Goal: Task Accomplishment & Management: Manage account settings

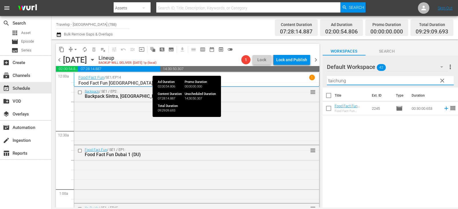
scroll to position [888, 0]
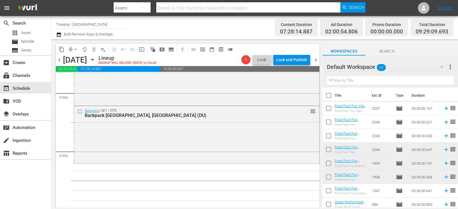
scroll to position [1060, 0]
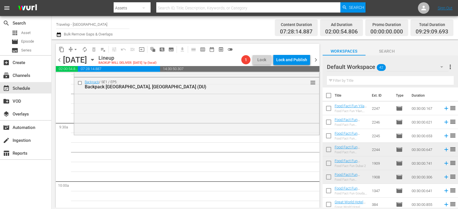
drag, startPoint x: 345, startPoint y: 88, endPoint x: 352, endPoint y: 79, distance: 11.4
click at [345, 87] on div "Filter by Title" at bounding box center [390, 81] width 127 height 14
click at [352, 79] on input "text" at bounding box center [390, 80] width 127 height 9
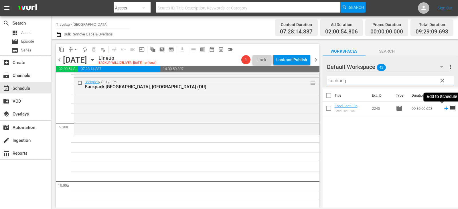
type input "taichung"
click at [445, 108] on icon at bounding box center [446, 108] width 6 height 6
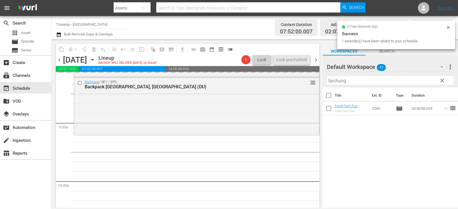
click at [443, 80] on span "clear" at bounding box center [442, 80] width 7 height 7
click at [443, 80] on input "taichung" at bounding box center [390, 80] width 127 height 9
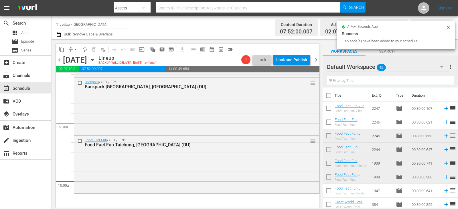
click at [443, 80] on input "text" at bounding box center [390, 80] width 127 height 9
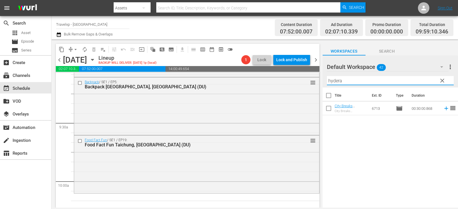
type input "hydera"
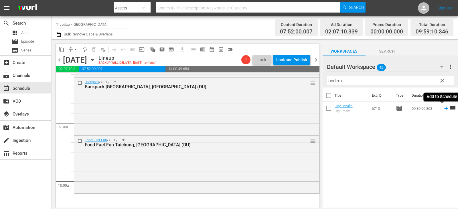
click at [443, 109] on icon at bounding box center [446, 108] width 6 height 6
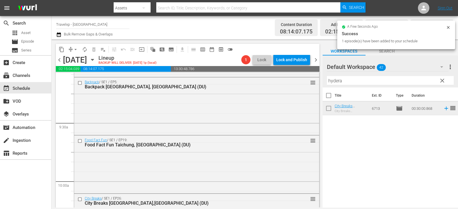
click at [442, 81] on span "clear" at bounding box center [442, 80] width 7 height 7
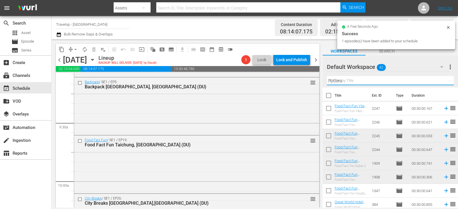
click at [442, 81] on input "hydera" at bounding box center [390, 80] width 127 height 9
click at [442, 81] on input "text" at bounding box center [390, 80] width 127 height 9
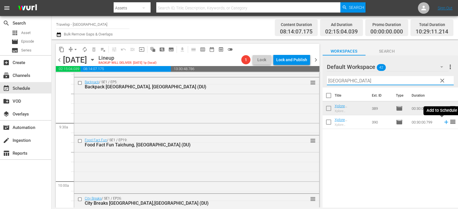
type input "bangkok"
click at [443, 122] on icon at bounding box center [446, 122] width 6 height 6
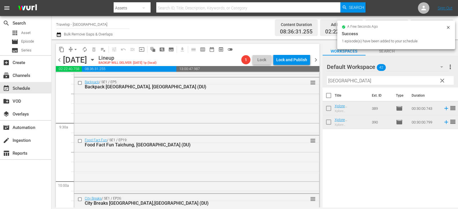
click at [442, 81] on span "clear" at bounding box center [442, 80] width 7 height 7
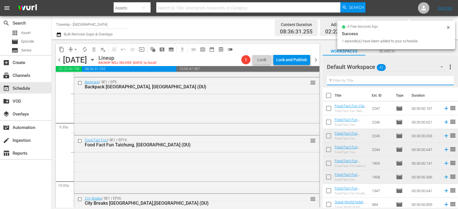
click at [442, 81] on input "text" at bounding box center [390, 80] width 127 height 9
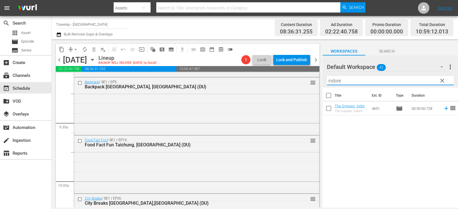
type input "indore"
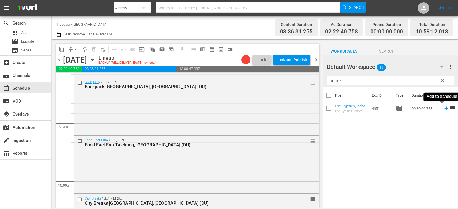
click at [445, 109] on icon at bounding box center [447, 109] width 4 height 4
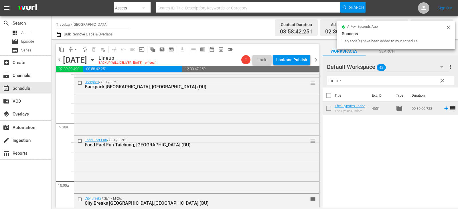
click at [447, 81] on button "clear" at bounding box center [442, 80] width 9 height 9
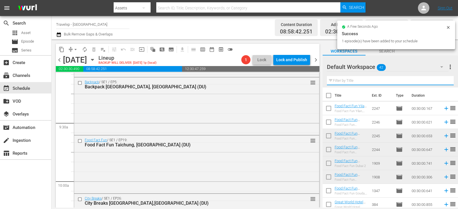
click at [446, 81] on input "text" at bounding box center [390, 80] width 127 height 9
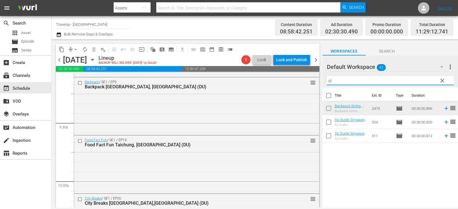
type input "s"
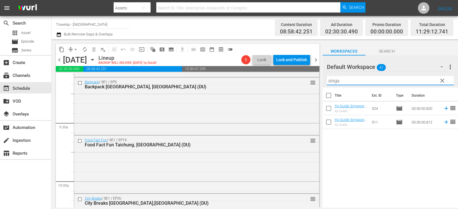
type input "singa"
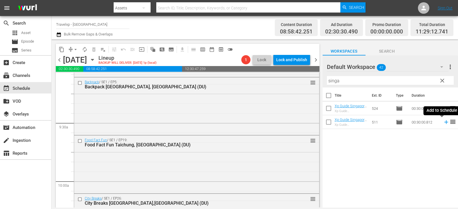
click at [443, 121] on icon at bounding box center [446, 122] width 6 height 6
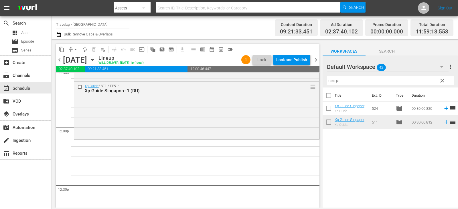
scroll to position [1346, 0]
click at [442, 81] on span "clear" at bounding box center [442, 80] width 7 height 7
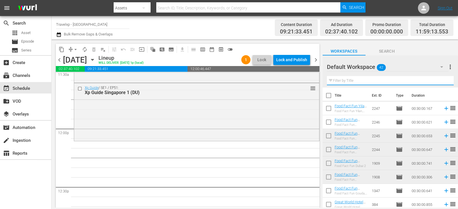
click at [442, 81] on input "text" at bounding box center [390, 80] width 127 height 9
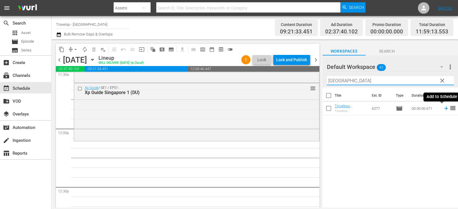
type input "chennai"
click at [443, 110] on icon at bounding box center [446, 108] width 6 height 6
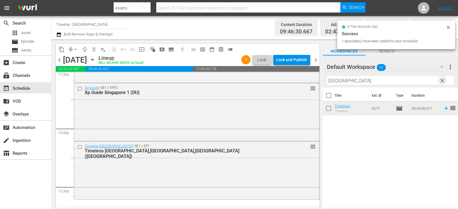
click at [445, 81] on span "clear" at bounding box center [442, 80] width 7 height 7
click at [445, 81] on input "text" at bounding box center [390, 80] width 127 height 9
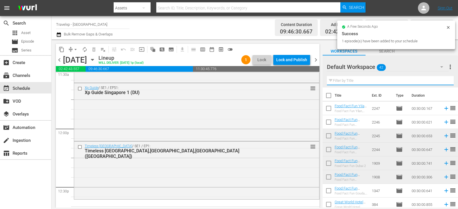
click at [445, 81] on input "text" at bounding box center [390, 80] width 127 height 9
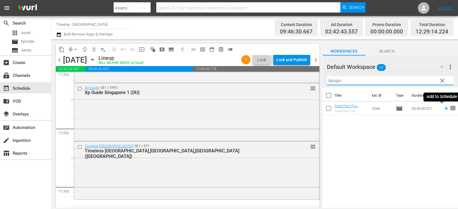
type input "tainan"
click at [443, 108] on icon at bounding box center [446, 108] width 6 height 6
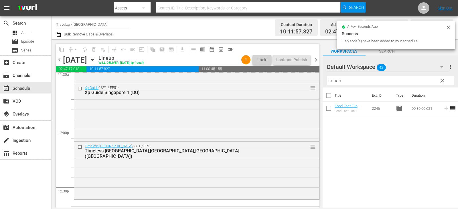
click at [445, 81] on span "clear" at bounding box center [442, 80] width 7 height 7
click at [445, 81] on input "tainan" at bounding box center [390, 80] width 127 height 9
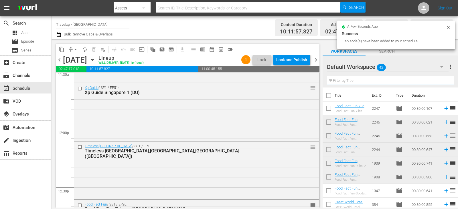
click at [445, 81] on input "text" at bounding box center [390, 80] width 127 height 9
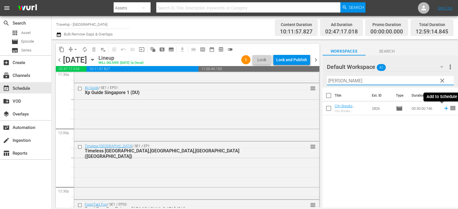
type input "frank"
click at [443, 109] on icon at bounding box center [446, 108] width 6 height 6
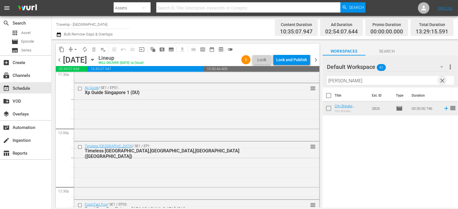
click at [446, 80] on span "clear" at bounding box center [442, 80] width 7 height 7
click at [446, 80] on input "text" at bounding box center [390, 80] width 127 height 9
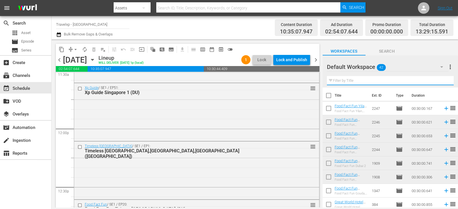
click at [446, 80] on input "text" at bounding box center [390, 80] width 127 height 9
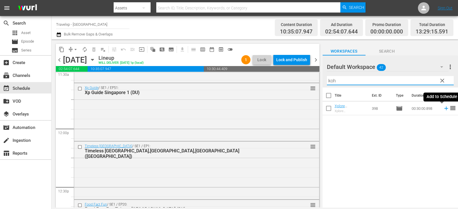
type input "koh"
click at [443, 109] on icon at bounding box center [446, 108] width 6 height 6
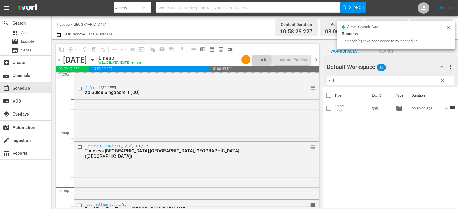
click at [442, 82] on span "clear" at bounding box center [442, 80] width 7 height 7
click at [442, 82] on input "koh" at bounding box center [390, 80] width 127 height 9
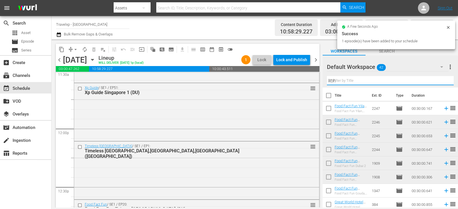
click at [442, 82] on input "koh" at bounding box center [390, 80] width 127 height 9
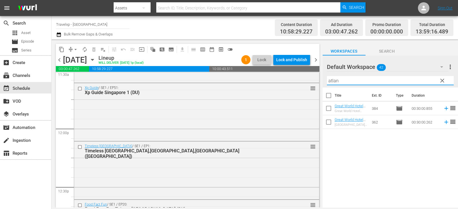
type input "atlan"
click at [445, 123] on icon at bounding box center [447, 123] width 4 height 4
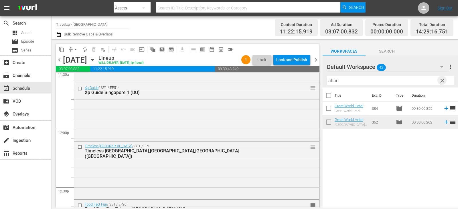
click at [441, 80] on span "clear" at bounding box center [442, 80] width 7 height 7
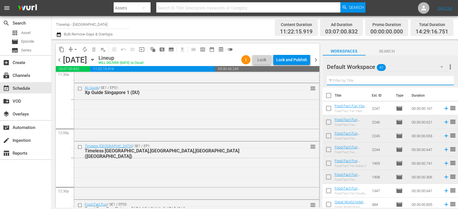
click at [441, 80] on input "text" at bounding box center [390, 80] width 127 height 9
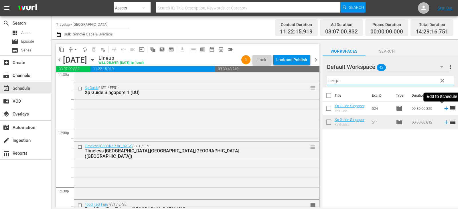
type input "singa"
click at [443, 109] on icon at bounding box center [446, 108] width 6 height 6
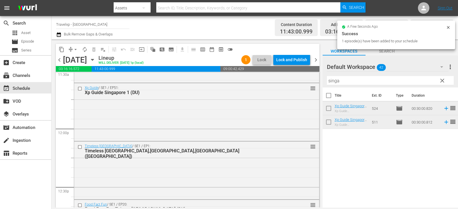
click at [442, 77] on button "clear" at bounding box center [442, 80] width 9 height 9
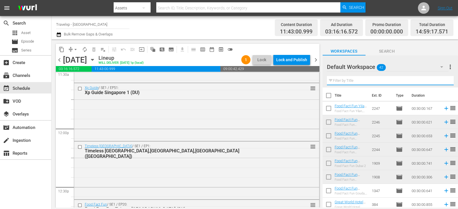
click at [442, 83] on input "text" at bounding box center [390, 80] width 127 height 9
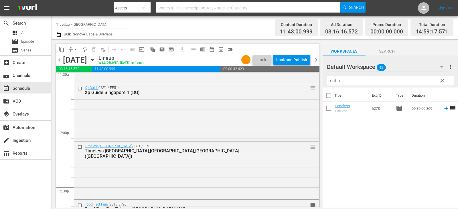
type input "maha"
click at [450, 108] on span "reorder" at bounding box center [453, 108] width 7 height 7
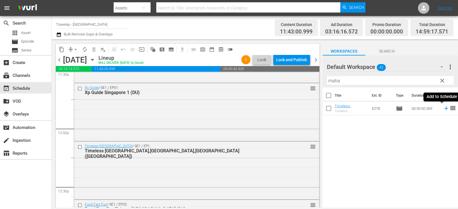
click at [443, 109] on icon at bounding box center [446, 108] width 6 height 6
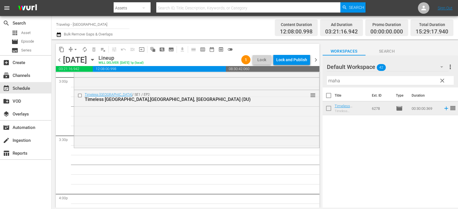
scroll to position [1747, 0]
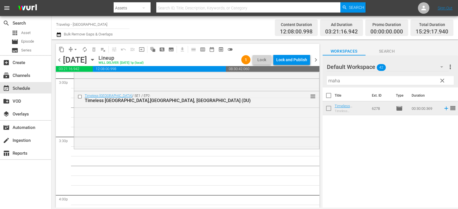
click at [441, 80] on span "clear" at bounding box center [442, 80] width 7 height 7
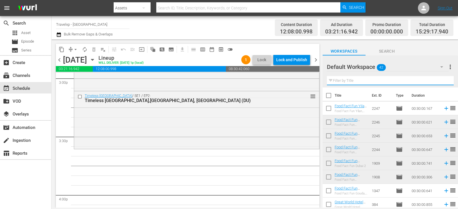
click at [441, 80] on input "text" at bounding box center [390, 80] width 127 height 9
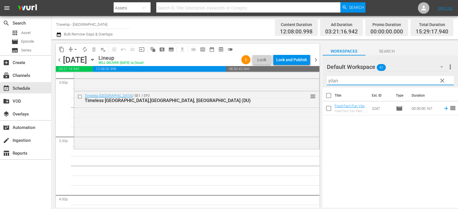
type input "yilan"
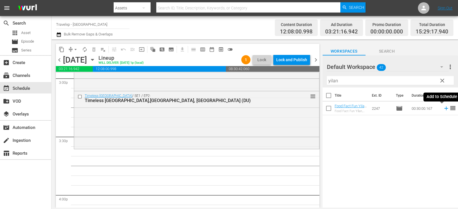
click at [444, 111] on icon at bounding box center [446, 108] width 6 height 6
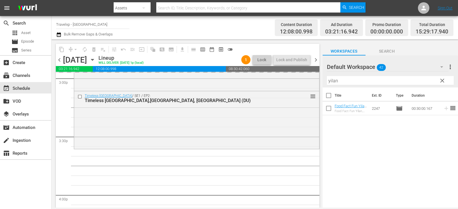
drag, startPoint x: 444, startPoint y: 77, endPoint x: 441, endPoint y: 80, distance: 3.9
click at [444, 78] on button "clear" at bounding box center [442, 80] width 9 height 9
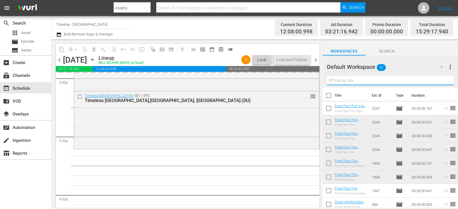
click at [441, 80] on input "text" at bounding box center [390, 80] width 127 height 9
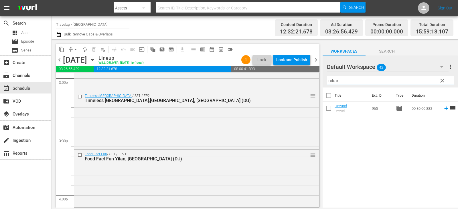
type input "nikar"
click at [445, 108] on icon at bounding box center [447, 109] width 4 height 4
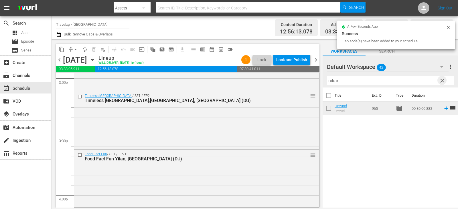
click at [440, 82] on span "clear" at bounding box center [442, 80] width 7 height 7
click at [440, 82] on input "text" at bounding box center [390, 80] width 127 height 9
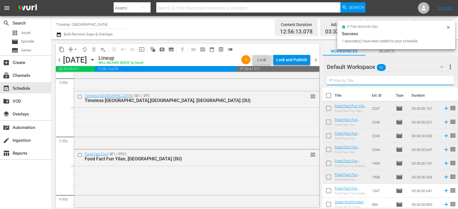
click at [440, 82] on input "text" at bounding box center [390, 80] width 127 height 9
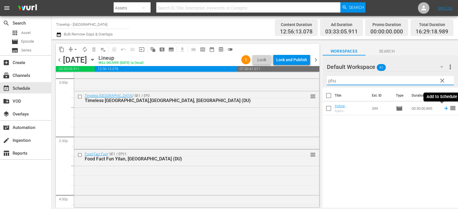
type input "phu"
click at [443, 110] on icon at bounding box center [446, 108] width 6 height 6
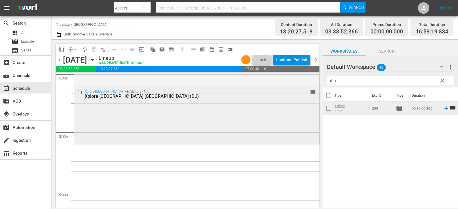
scroll to position [1919, 0]
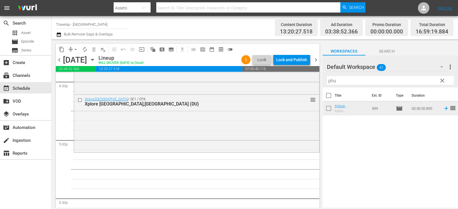
click at [444, 81] on span "clear" at bounding box center [442, 80] width 7 height 7
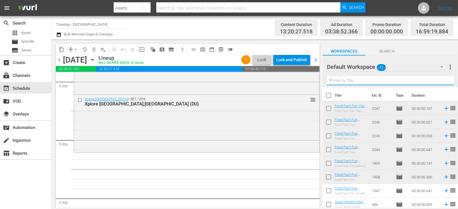
click at [444, 81] on input "text" at bounding box center [390, 80] width 127 height 9
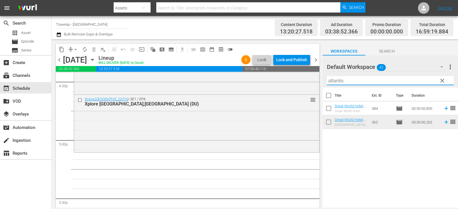
type input "atlantis"
click at [445, 108] on icon at bounding box center [447, 109] width 4 height 4
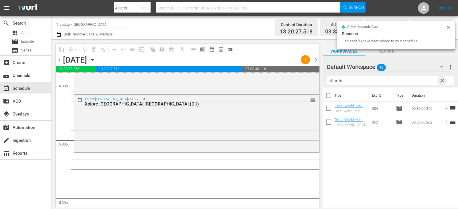
click at [443, 84] on span "clear" at bounding box center [442, 80] width 7 height 7
click at [443, 84] on input "atlantis" at bounding box center [390, 80] width 127 height 9
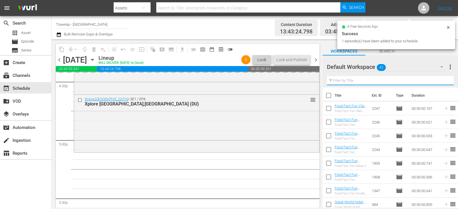
click at [443, 84] on input "text" at bounding box center [390, 80] width 127 height 9
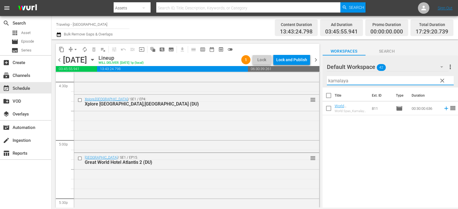
type input "kamalaya"
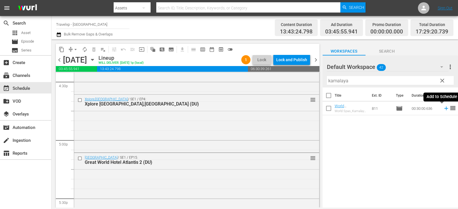
click at [445, 110] on icon at bounding box center [447, 109] width 4 height 4
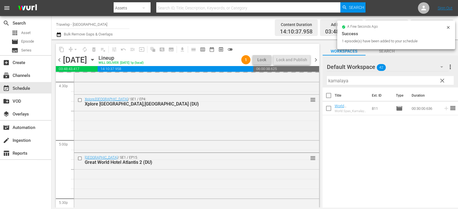
click at [441, 80] on span "clear" at bounding box center [442, 80] width 7 height 7
click at [441, 80] on input "kamalaya" at bounding box center [390, 80] width 127 height 9
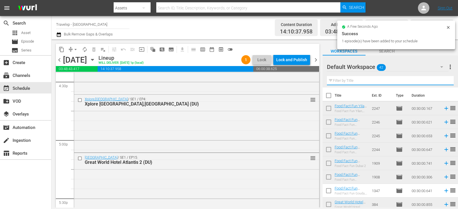
click at [441, 80] on input "text" at bounding box center [390, 80] width 127 height 9
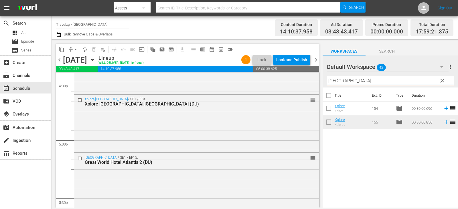
type input "vienna"
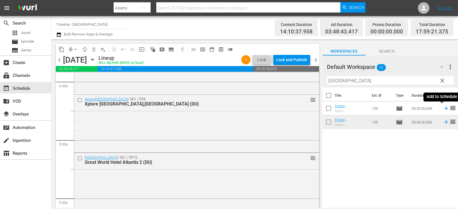
click at [445, 109] on icon at bounding box center [447, 109] width 4 height 4
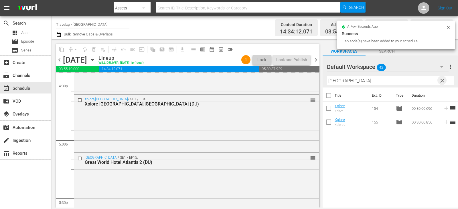
click at [443, 80] on span "clear" at bounding box center [442, 80] width 7 height 7
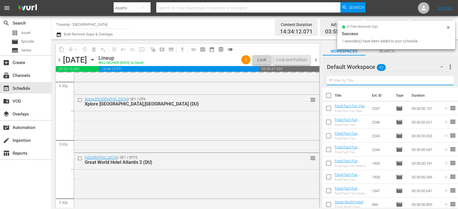
click at [443, 80] on input "text" at bounding box center [390, 80] width 127 height 9
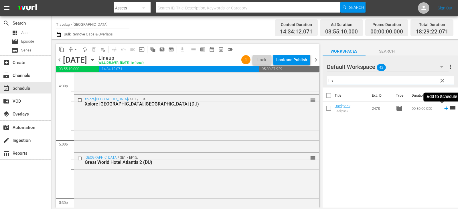
type input "lis"
click at [443, 110] on icon at bounding box center [446, 108] width 6 height 6
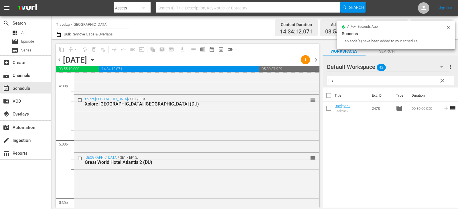
click at [443, 78] on span "clear" at bounding box center [442, 80] width 7 height 7
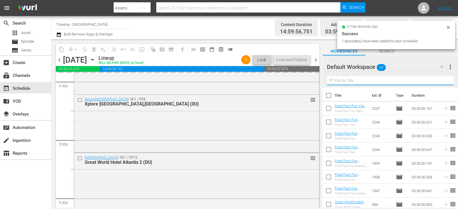
click at [441, 81] on input "text" at bounding box center [390, 80] width 127 height 9
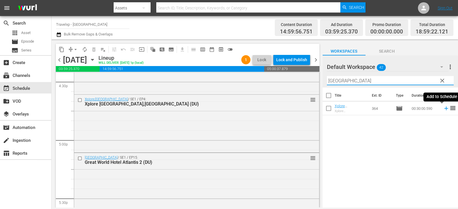
type input "manila"
click at [444, 111] on icon at bounding box center [446, 108] width 6 height 6
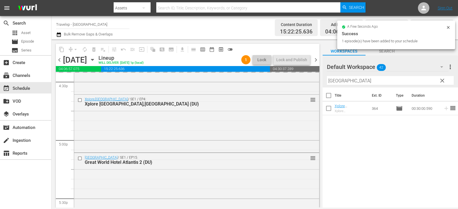
click at [439, 79] on span "clear" at bounding box center [442, 80] width 7 height 7
click at [440, 80] on input "manila" at bounding box center [390, 80] width 127 height 9
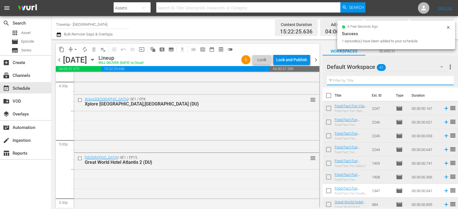
click at [440, 80] on input "text" at bounding box center [390, 80] width 127 height 9
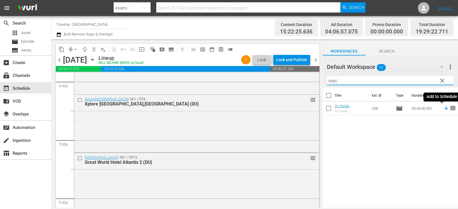
type input "seyc"
click at [445, 109] on icon at bounding box center [447, 109] width 4 height 4
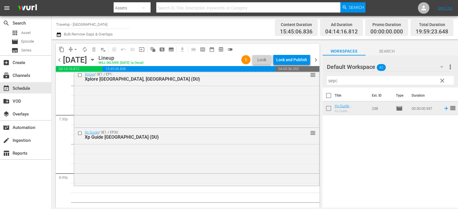
scroll to position [2234, 0]
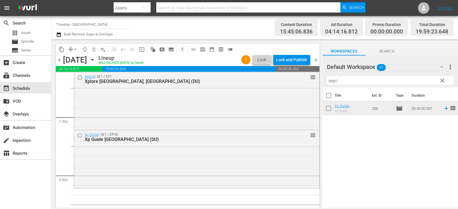
click at [443, 81] on span "clear" at bounding box center [442, 80] width 7 height 7
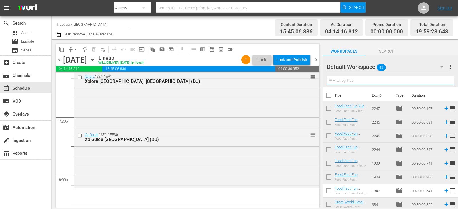
click at [443, 81] on input "text" at bounding box center [390, 80] width 127 height 9
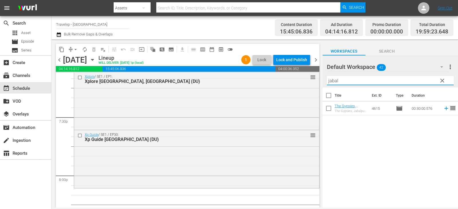
type input "jabal"
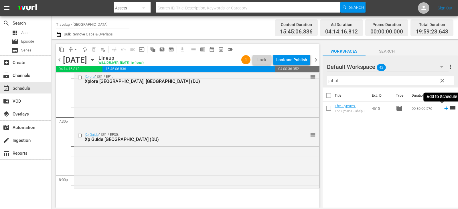
click at [443, 109] on icon at bounding box center [446, 108] width 6 height 6
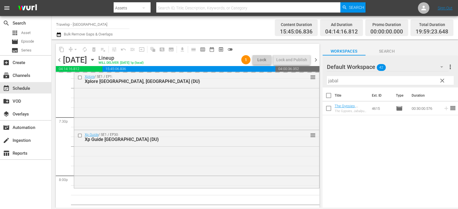
click at [447, 81] on button "clear" at bounding box center [442, 80] width 9 height 9
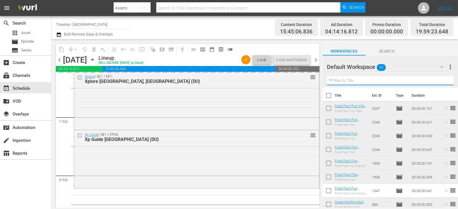
click at [447, 81] on input "text" at bounding box center [390, 80] width 127 height 9
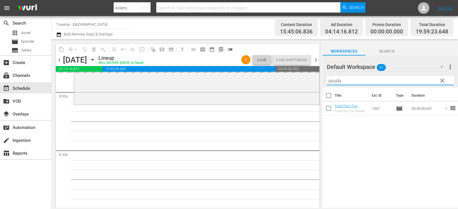
scroll to position [2320, 0]
type input "gouda"
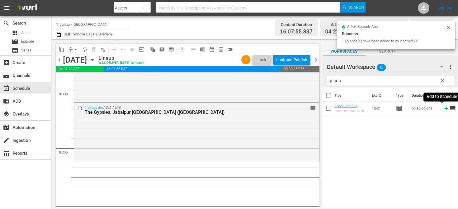
click at [443, 108] on icon at bounding box center [446, 108] width 6 height 6
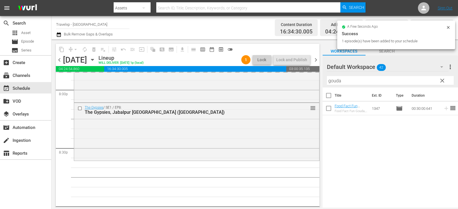
click at [443, 80] on span "clear" at bounding box center [442, 80] width 7 height 7
click at [443, 80] on input "gouda" at bounding box center [390, 80] width 127 height 9
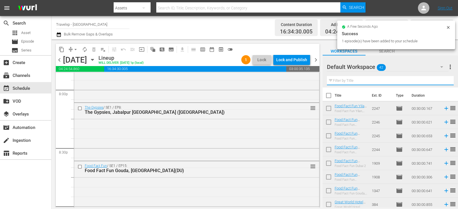
click at [443, 80] on input "text" at bounding box center [390, 80] width 127 height 9
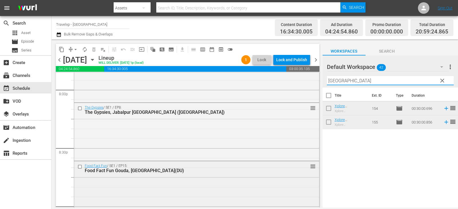
type input "vienna"
click at [445, 110] on icon at bounding box center [446, 108] width 6 height 6
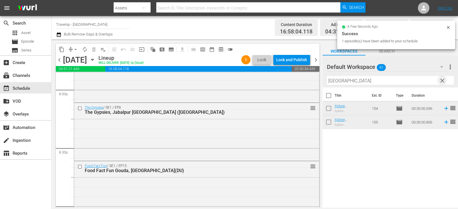
click at [441, 81] on span "clear" at bounding box center [442, 80] width 7 height 7
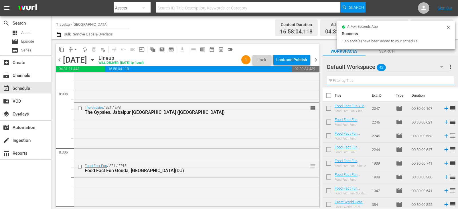
click at [441, 81] on input "text" at bounding box center [390, 80] width 127 height 9
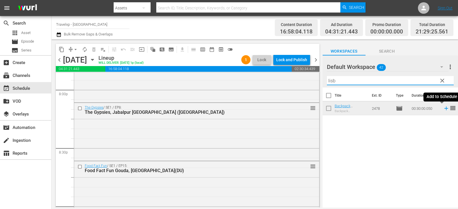
type input "lisb"
click at [445, 109] on icon at bounding box center [447, 109] width 4 height 4
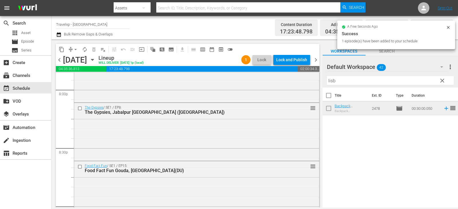
click at [443, 80] on span "clear" at bounding box center [442, 80] width 7 height 7
click at [443, 80] on input "lisb" at bounding box center [390, 80] width 127 height 9
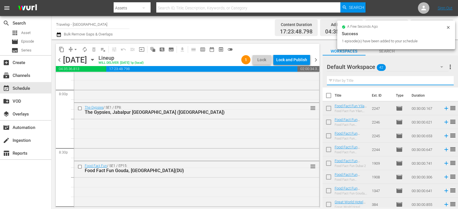
click at [444, 80] on input "text" at bounding box center [390, 80] width 127 height 9
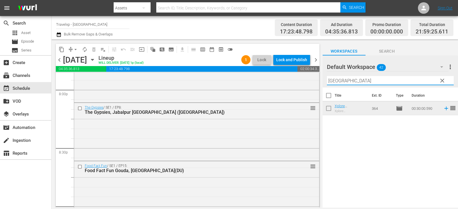
type input "manila"
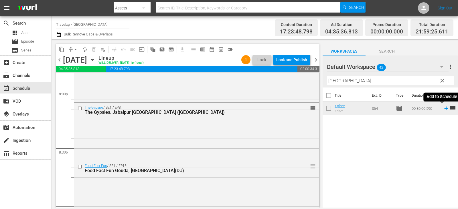
click at [444, 109] on icon at bounding box center [446, 108] width 6 height 6
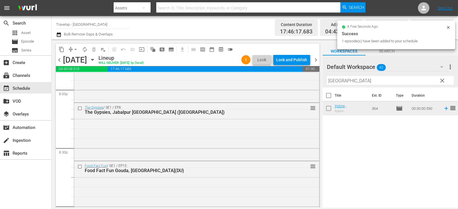
click at [442, 80] on span "clear" at bounding box center [442, 80] width 7 height 7
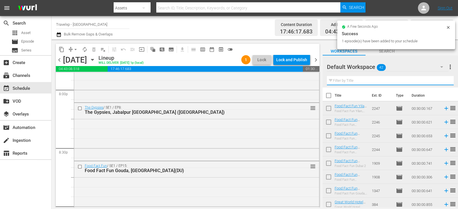
click at [442, 80] on input "text" at bounding box center [390, 80] width 127 height 9
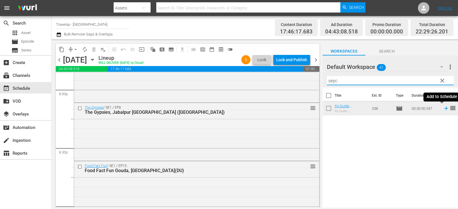
type input "seyc"
click at [444, 109] on icon at bounding box center [446, 108] width 6 height 6
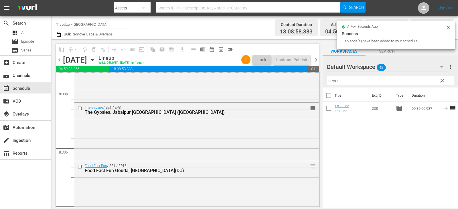
click at [444, 78] on span "clear" at bounding box center [442, 80] width 7 height 7
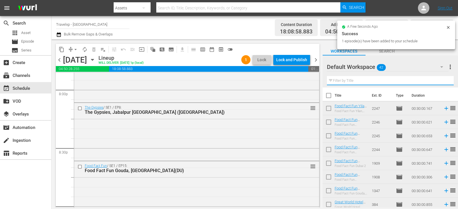
click at [442, 82] on input "text" at bounding box center [390, 80] width 127 height 9
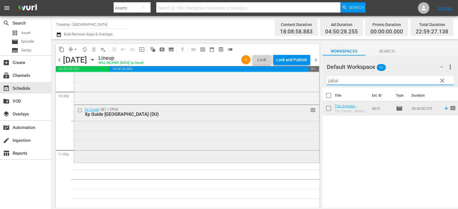
scroll to position [2607, 0]
type input "jabal"
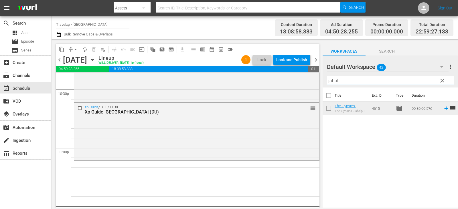
scroll to position [2613, 0]
click at [450, 111] on span "reorder" at bounding box center [453, 108] width 7 height 7
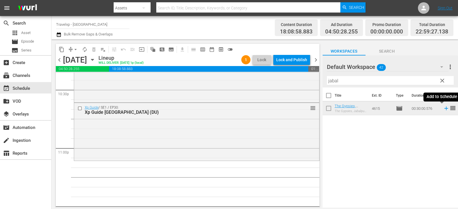
click at [443, 108] on icon at bounding box center [446, 108] width 6 height 6
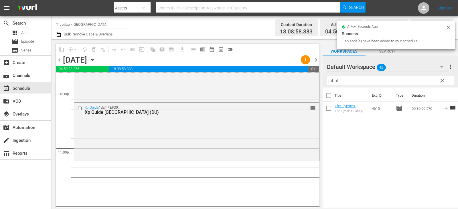
click at [441, 82] on span "clear" at bounding box center [442, 80] width 7 height 7
click at [441, 82] on input "jabal" at bounding box center [390, 80] width 127 height 9
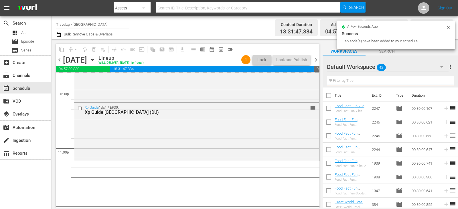
click at [441, 82] on input "text" at bounding box center [390, 80] width 127 height 9
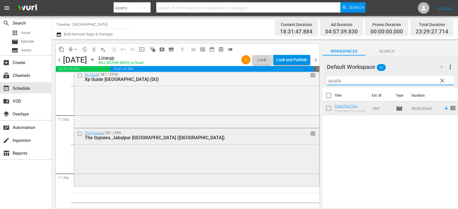
scroll to position [2670, 0]
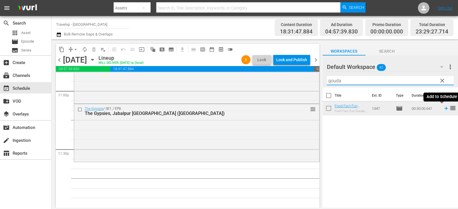
type input "gouda"
click at [443, 109] on icon at bounding box center [446, 108] width 6 height 6
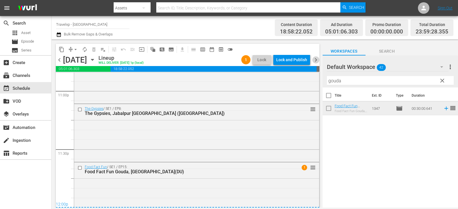
click at [317, 59] on span "chevron_right" at bounding box center [316, 59] width 7 height 7
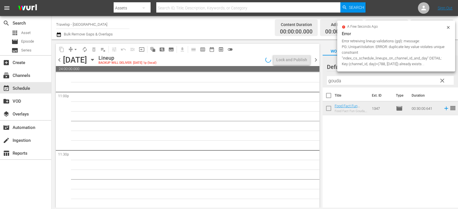
scroll to position [2670, 0]
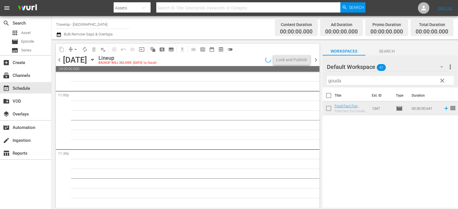
click at [63, 61] on span "chevron_left" at bounding box center [59, 59] width 7 height 7
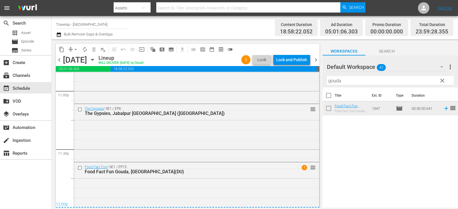
scroll to position [2683, 0]
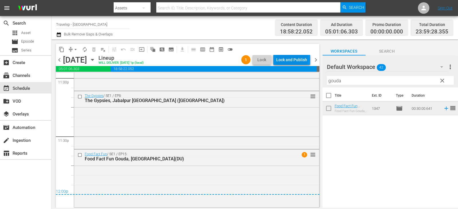
click at [291, 64] on div "Lock and Publish" at bounding box center [291, 60] width 31 height 10
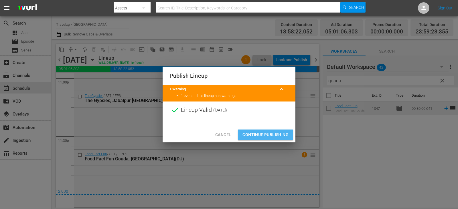
click at [275, 130] on button "Continue Publishing" at bounding box center [265, 135] width 55 height 11
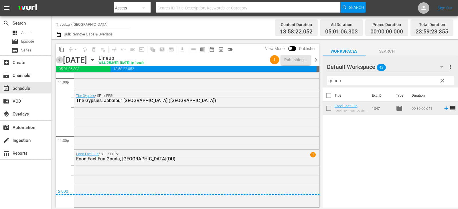
click at [59, 60] on span "chevron_left" at bounding box center [59, 59] width 7 height 7
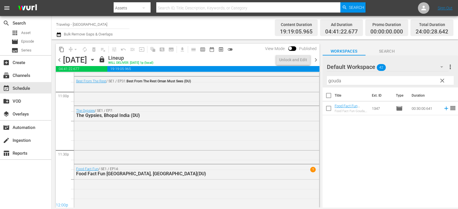
scroll to position [2683, 0]
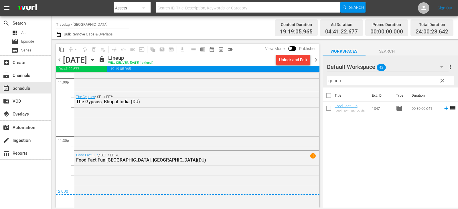
click at [315, 60] on span "chevron_right" at bounding box center [316, 59] width 7 height 7
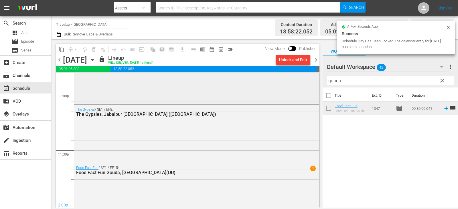
scroll to position [2683, 0]
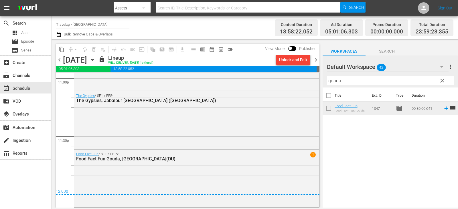
click at [318, 59] on span "chevron_right" at bounding box center [316, 59] width 7 height 7
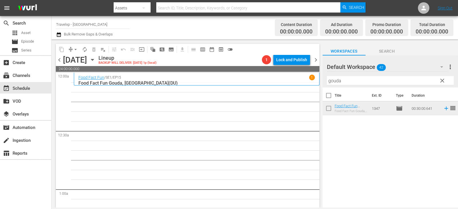
click at [444, 83] on span "clear" at bounding box center [442, 80] width 7 height 7
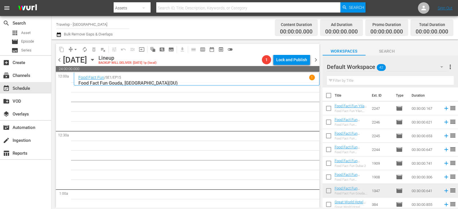
click at [427, 81] on input "text" at bounding box center [390, 80] width 127 height 9
click at [418, 81] on input "text" at bounding box center [390, 80] width 127 height 9
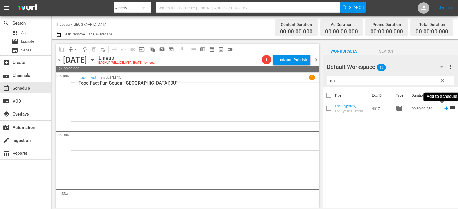
type input "orc"
click at [445, 109] on icon at bounding box center [447, 109] width 4 height 4
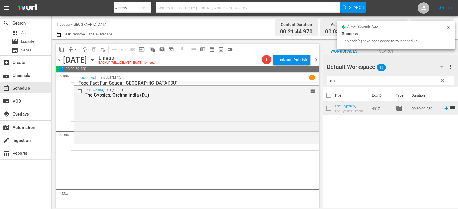
click at [445, 83] on span "clear" at bounding box center [442, 80] width 7 height 7
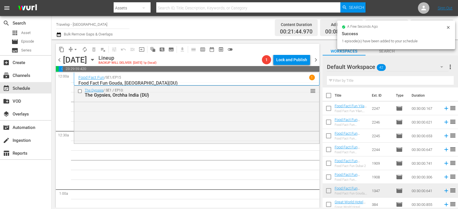
click at [445, 83] on input "text" at bounding box center [390, 80] width 127 height 9
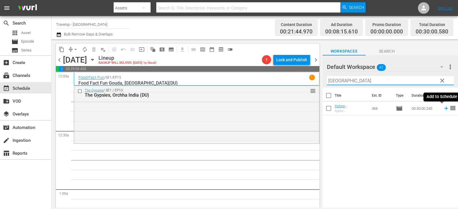
type input "cebu"
click at [443, 109] on icon at bounding box center [446, 108] width 6 height 6
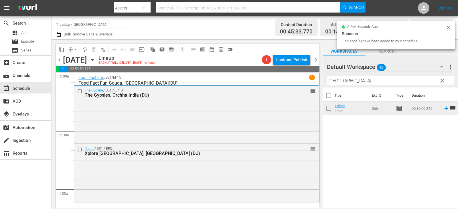
click at [443, 80] on span "clear" at bounding box center [442, 80] width 7 height 7
click at [443, 80] on input "text" at bounding box center [390, 80] width 127 height 9
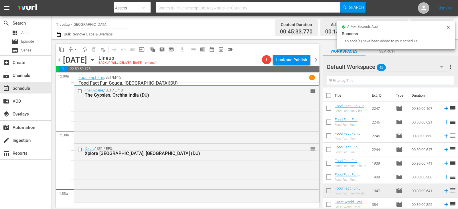
click at [443, 80] on input "text" at bounding box center [390, 80] width 127 height 9
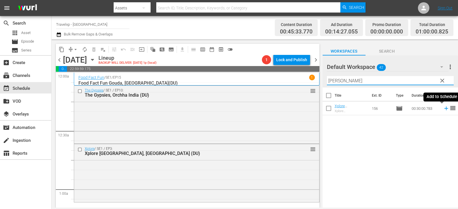
type input "salz"
click at [443, 109] on icon at bounding box center [446, 108] width 6 height 6
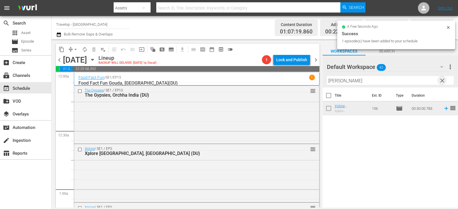
click at [442, 79] on span "clear" at bounding box center [442, 80] width 7 height 7
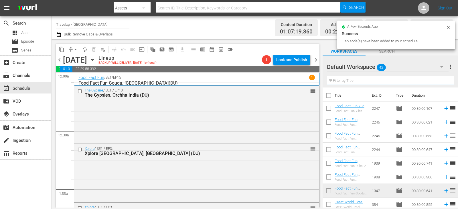
click at [442, 79] on input "text" at bounding box center [390, 80] width 127 height 9
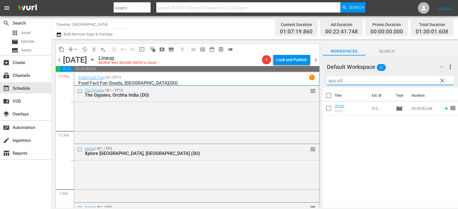
type input "spa vill"
click at [443, 108] on icon at bounding box center [446, 108] width 6 height 6
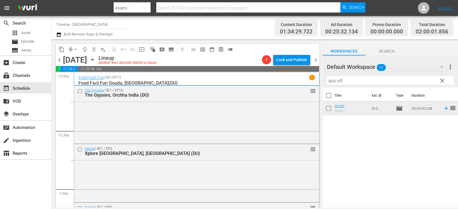
click at [443, 80] on span "clear" at bounding box center [442, 80] width 7 height 7
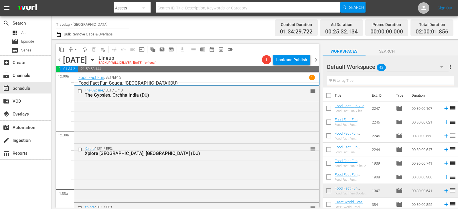
click at [443, 80] on input "text" at bounding box center [390, 80] width 127 height 9
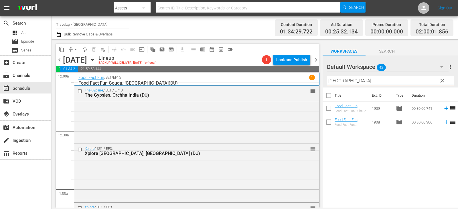
type input "dubai"
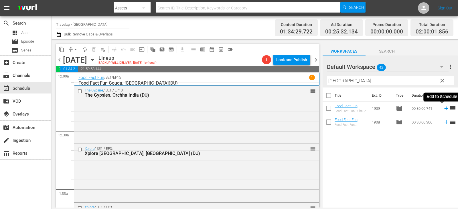
click at [443, 109] on icon at bounding box center [446, 108] width 6 height 6
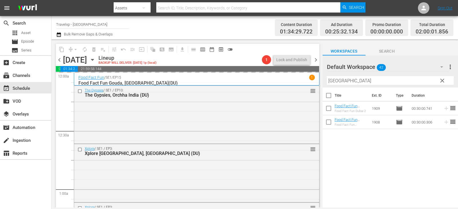
click at [444, 84] on span "clear" at bounding box center [442, 80] width 7 height 7
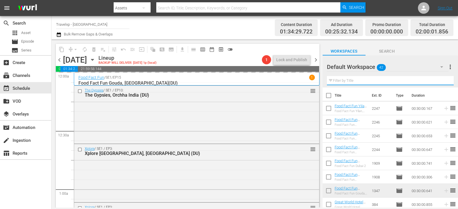
click at [444, 84] on input "text" at bounding box center [390, 80] width 127 height 9
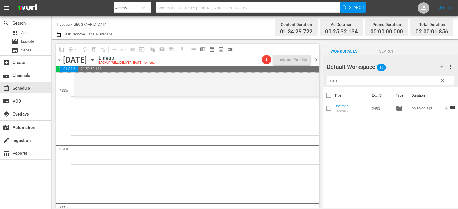
scroll to position [229, 0]
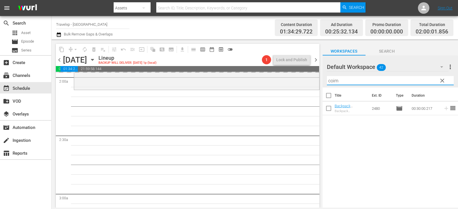
type input "coim"
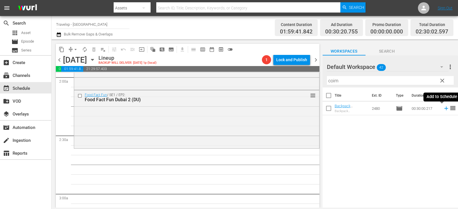
click at [444, 108] on icon at bounding box center [446, 108] width 6 height 6
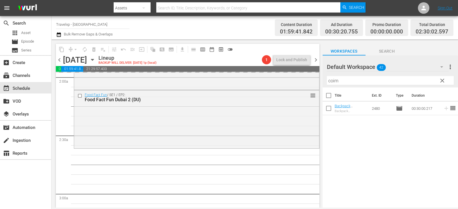
click at [439, 76] on button "clear" at bounding box center [442, 80] width 9 height 9
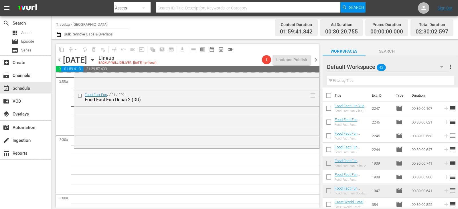
click at [439, 79] on input "text" at bounding box center [390, 80] width 127 height 9
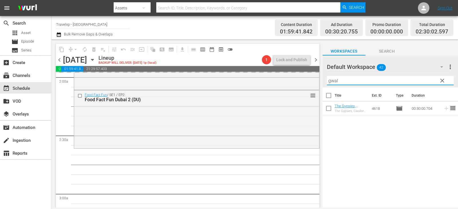
type input "gwal"
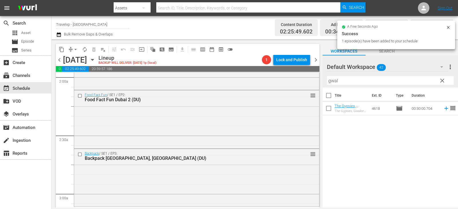
click at [443, 108] on icon at bounding box center [446, 108] width 6 height 6
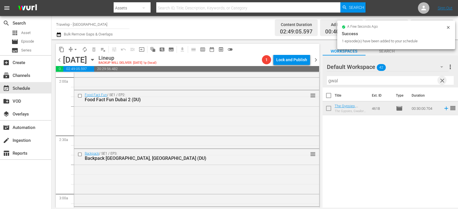
click at [444, 80] on span "clear" at bounding box center [442, 80] width 7 height 7
click at [444, 80] on input "text" at bounding box center [390, 80] width 127 height 9
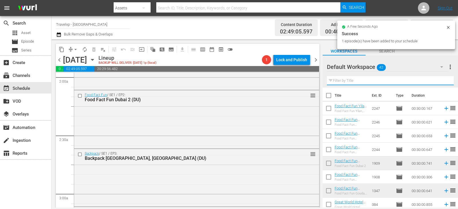
click at [444, 80] on input "text" at bounding box center [390, 80] width 127 height 9
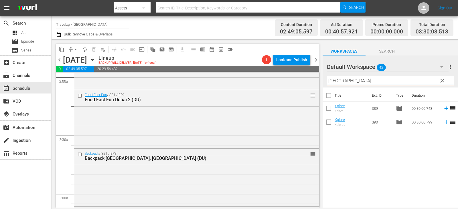
type input "bangkok"
click at [445, 109] on icon at bounding box center [447, 109] width 4 height 4
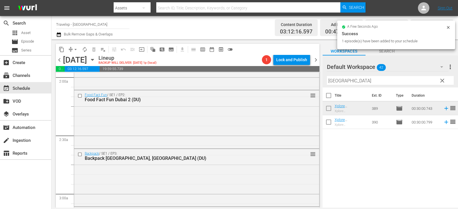
click at [443, 80] on span "clear" at bounding box center [442, 80] width 7 height 7
click at [443, 80] on input "text" at bounding box center [390, 80] width 127 height 9
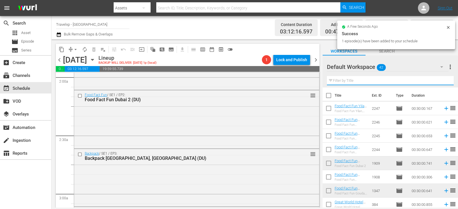
click at [443, 80] on input "text" at bounding box center [390, 80] width 127 height 9
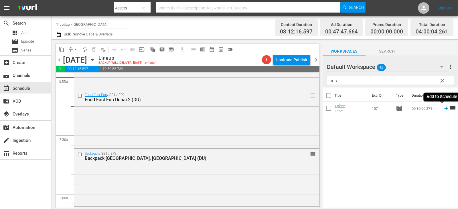
type input "inns"
click at [445, 111] on icon at bounding box center [446, 108] width 6 height 6
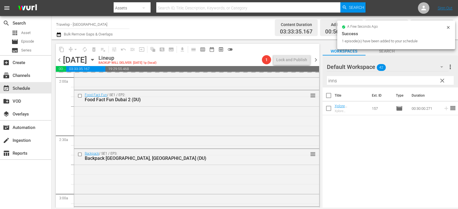
click at [441, 80] on span "clear" at bounding box center [442, 80] width 7 height 7
click at [441, 80] on input "inns" at bounding box center [390, 80] width 127 height 9
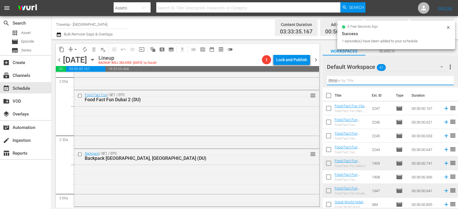
click at [441, 80] on input "inns" at bounding box center [390, 80] width 127 height 9
click at [441, 80] on input "text" at bounding box center [390, 80] width 127 height 9
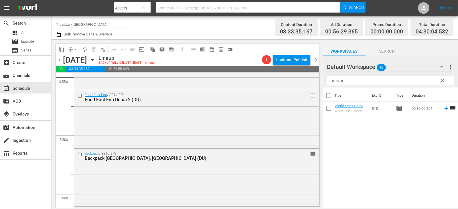
type input "sarovar"
click at [443, 109] on icon at bounding box center [446, 108] width 6 height 6
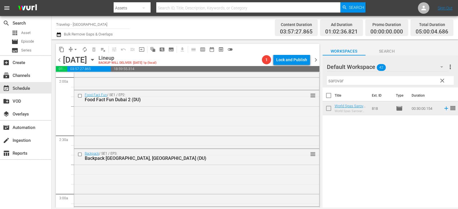
click at [444, 82] on span "clear" at bounding box center [442, 80] width 7 height 7
click at [444, 82] on input "sarovar" at bounding box center [390, 80] width 127 height 9
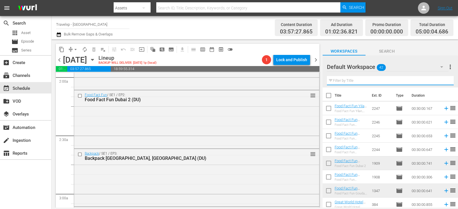
click at [444, 82] on input "text" at bounding box center [390, 80] width 127 height 9
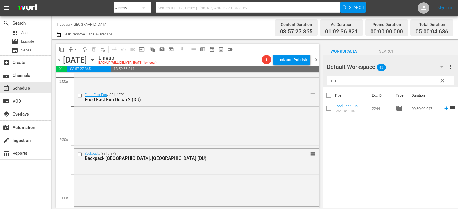
type input "taip"
click at [376, 154] on div "Title Ext. ID Type Duration Food Fact Fun Taipei City, Taiwan (DU) Food Fact Fu…" at bounding box center [390, 148] width 135 height 121
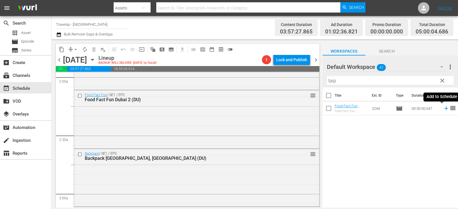
click at [445, 109] on icon at bounding box center [447, 109] width 4 height 4
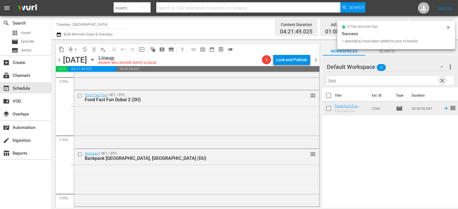
click at [440, 80] on span "clear" at bounding box center [442, 80] width 7 height 7
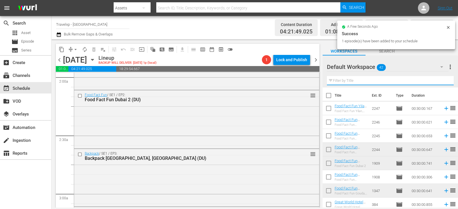
click at [440, 80] on input "text" at bounding box center [390, 80] width 127 height 9
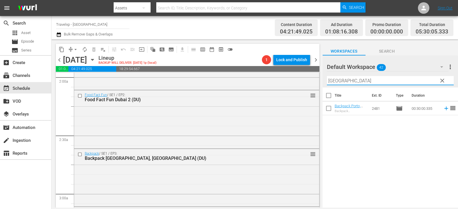
type input "porto"
click at [443, 110] on icon at bounding box center [446, 108] width 6 height 6
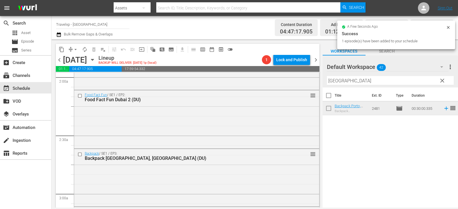
click at [446, 79] on button "clear" at bounding box center [442, 80] width 9 height 9
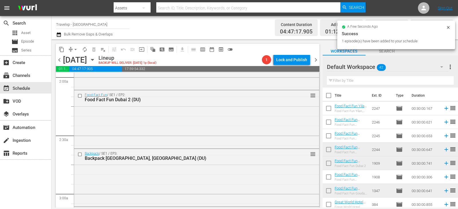
click at [441, 82] on input "text" at bounding box center [390, 80] width 127 height 9
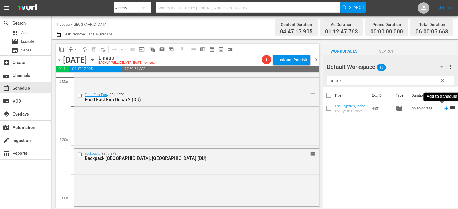
type input "indore"
click at [443, 109] on icon at bounding box center [446, 108] width 6 height 6
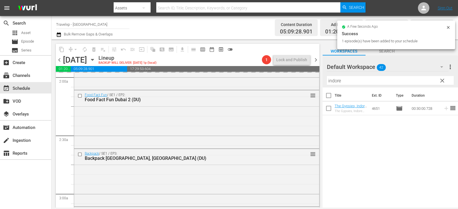
click at [441, 82] on span "clear" at bounding box center [442, 80] width 7 height 7
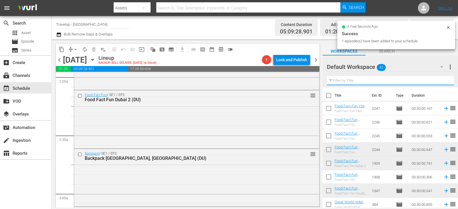
click at [441, 82] on input "text" at bounding box center [390, 80] width 127 height 9
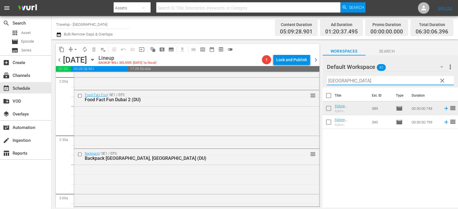
type input "bangkok"
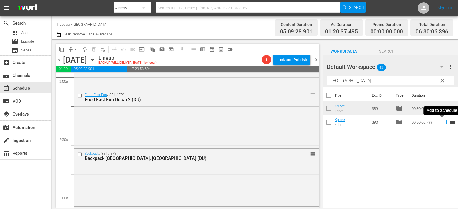
click at [443, 123] on icon at bounding box center [446, 122] width 6 height 6
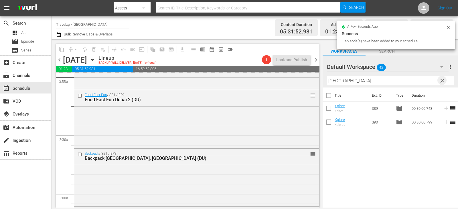
click at [443, 80] on span "clear" at bounding box center [442, 80] width 7 height 7
click at [443, 80] on input "text" at bounding box center [390, 80] width 127 height 9
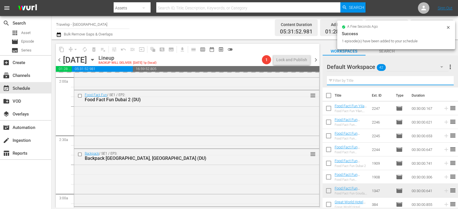
click at [443, 80] on input "text" at bounding box center [390, 80] width 127 height 9
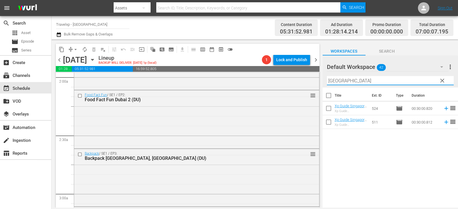
type input "singapore"
click at [445, 122] on icon at bounding box center [447, 123] width 4 height 4
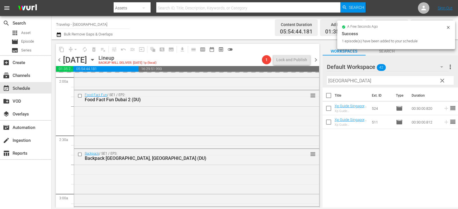
click at [444, 81] on span "clear" at bounding box center [442, 80] width 7 height 7
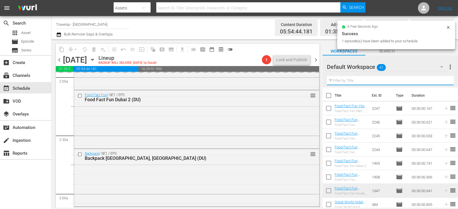
click at [444, 81] on input "text" at bounding box center [390, 80] width 127 height 9
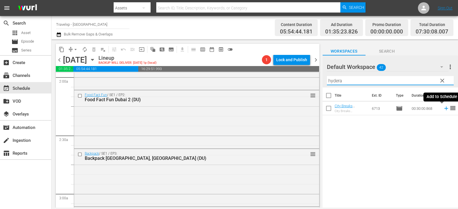
type input "hydera"
click at [445, 109] on icon at bounding box center [447, 109] width 4 height 4
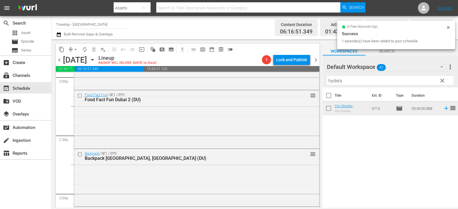
click at [440, 80] on span "clear" at bounding box center [442, 80] width 7 height 7
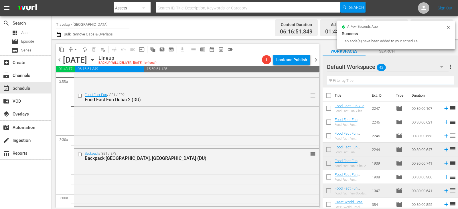
click at [440, 80] on input "text" at bounding box center [390, 80] width 127 height 9
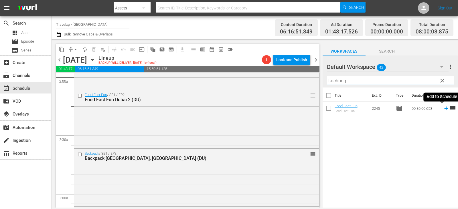
type input "taichung"
click at [445, 109] on icon at bounding box center [446, 108] width 6 height 6
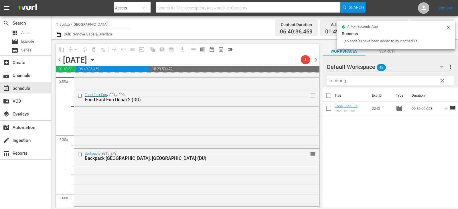
click at [441, 80] on span "clear" at bounding box center [442, 80] width 7 height 7
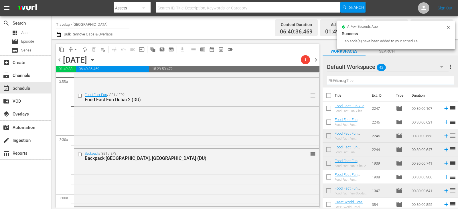
click at [441, 80] on input "taichung" at bounding box center [390, 80] width 127 height 9
click at [441, 80] on input "text" at bounding box center [390, 80] width 127 height 9
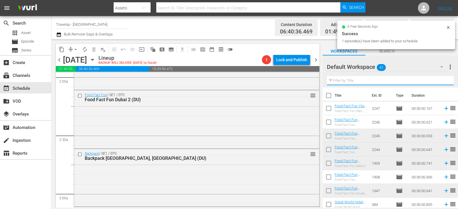
click at [441, 80] on input "text" at bounding box center [390, 80] width 127 height 9
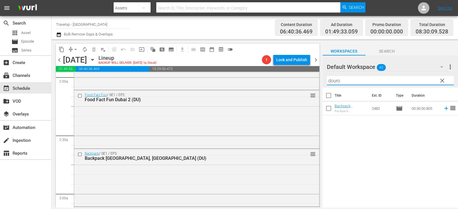
type input "douro"
click at [450, 110] on span "reorder" at bounding box center [453, 108] width 7 height 7
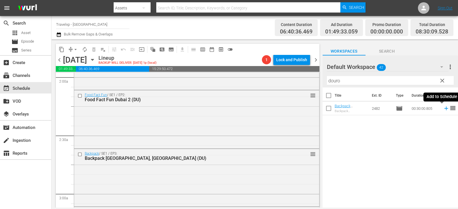
click at [443, 110] on icon at bounding box center [446, 108] width 6 height 6
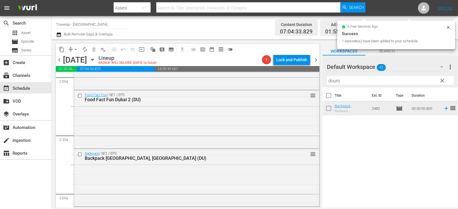
click at [446, 78] on button "clear" at bounding box center [442, 80] width 9 height 9
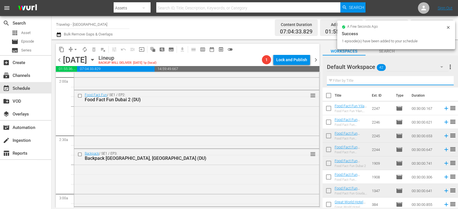
click at [445, 80] on input "text" at bounding box center [390, 80] width 127 height 9
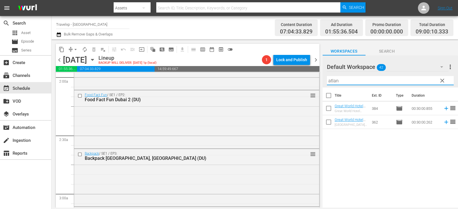
type input "atlan"
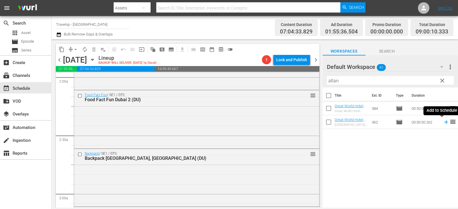
click at [444, 123] on icon at bounding box center [446, 122] width 6 height 6
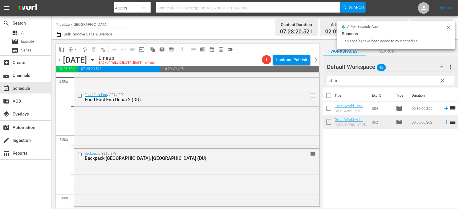
click at [441, 86] on div "Filter by Title atlan" at bounding box center [390, 81] width 127 height 14
click at [442, 83] on span "clear" at bounding box center [442, 80] width 7 height 7
click at [442, 83] on input "text" at bounding box center [390, 80] width 127 height 9
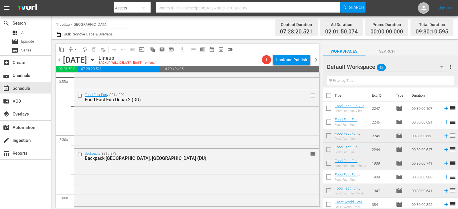
click at [442, 83] on input "text" at bounding box center [390, 80] width 127 height 9
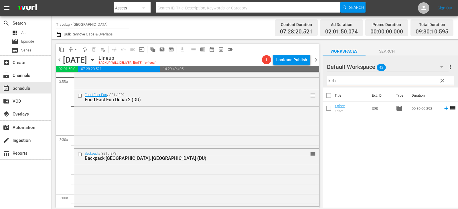
type input "koh"
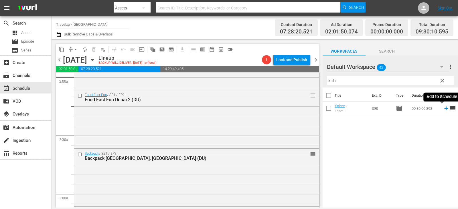
click at [445, 109] on icon at bounding box center [447, 109] width 4 height 4
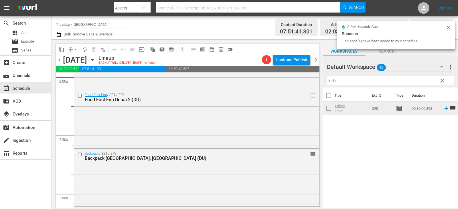
click at [440, 79] on span "clear" at bounding box center [442, 80] width 7 height 7
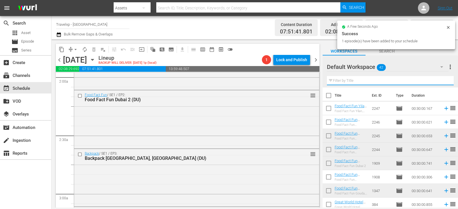
click at [440, 79] on input "text" at bounding box center [390, 80] width 127 height 9
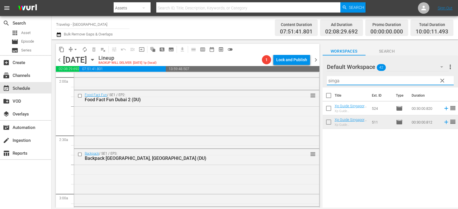
type input "singa"
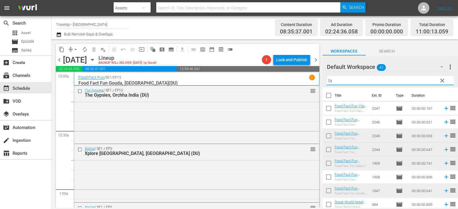
scroll to position [229, 0]
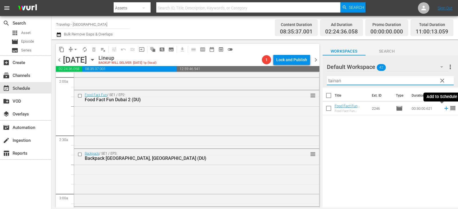
type input "tainan"
click at [444, 108] on icon at bounding box center [446, 108] width 6 height 6
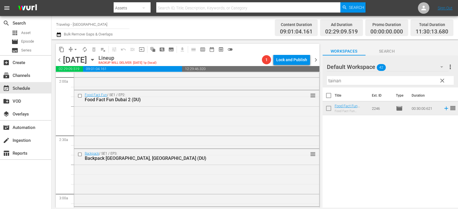
click at [443, 78] on span "clear" at bounding box center [442, 80] width 7 height 7
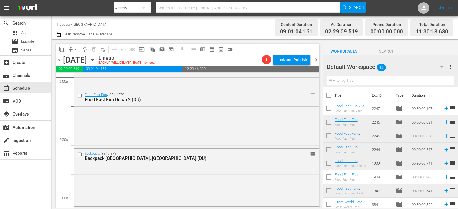
click at [443, 78] on input "text" at bounding box center [390, 80] width 127 height 9
click at [444, 79] on input "text" at bounding box center [390, 80] width 127 height 9
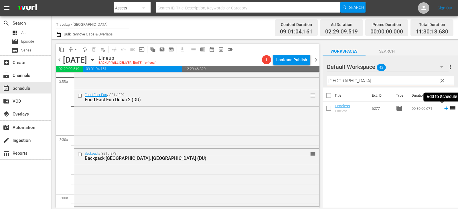
type input "chennai"
click at [445, 108] on icon at bounding box center [447, 109] width 4 height 4
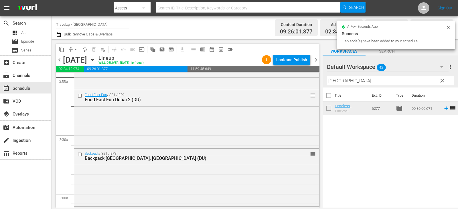
click at [444, 79] on span "clear" at bounding box center [442, 80] width 7 height 7
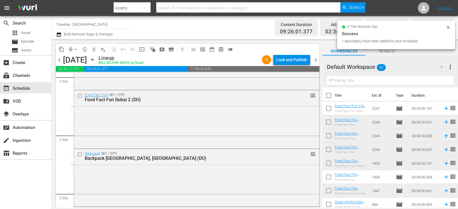
click at [444, 79] on input "text" at bounding box center [390, 80] width 127 height 9
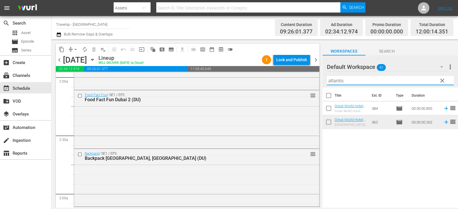
type input "atlantis"
click at [450, 110] on span "reorder" at bounding box center [453, 108] width 7 height 7
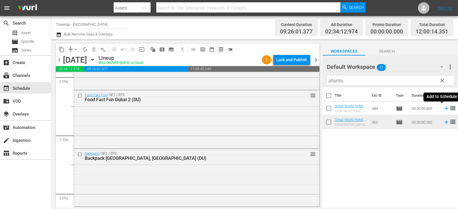
click at [443, 110] on icon at bounding box center [446, 108] width 6 height 6
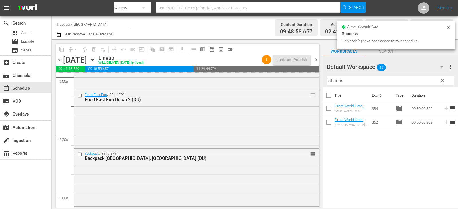
click at [438, 81] on button "clear" at bounding box center [442, 80] width 9 height 9
click at [438, 81] on input "atlantis" at bounding box center [390, 80] width 127 height 9
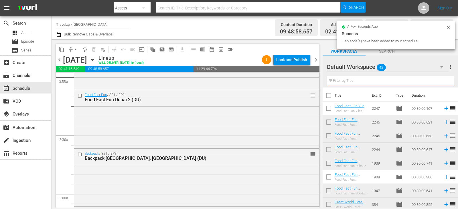
click at [438, 81] on input "text" at bounding box center [390, 80] width 127 height 9
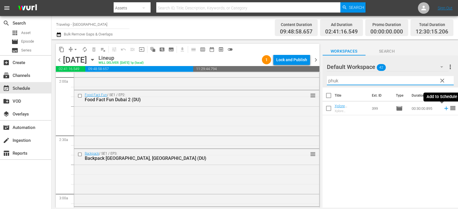
type input "phuk"
click at [443, 108] on icon at bounding box center [446, 108] width 6 height 6
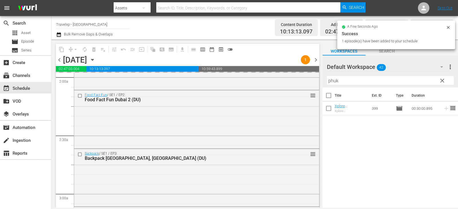
click at [442, 83] on span "clear" at bounding box center [442, 80] width 7 height 7
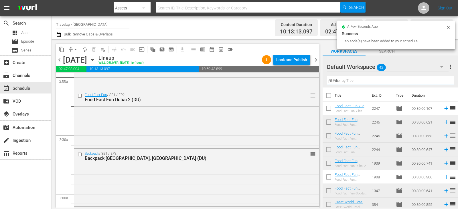
click at [442, 83] on input "phuk" at bounding box center [390, 80] width 127 height 9
click at [442, 83] on input "text" at bounding box center [390, 80] width 127 height 9
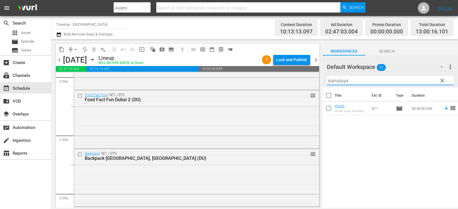
type input "kamalaya"
click at [450, 110] on span "reorder" at bounding box center [453, 108] width 7 height 7
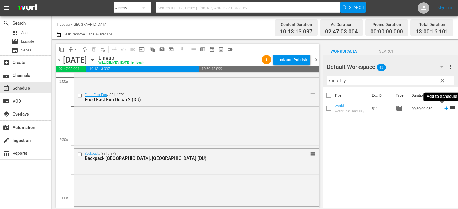
click at [443, 109] on icon at bounding box center [446, 108] width 6 height 6
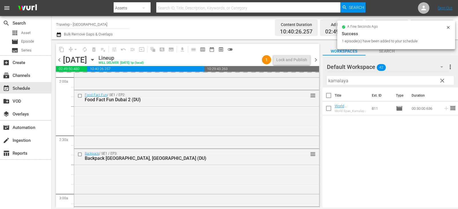
click at [441, 79] on span "clear" at bounding box center [442, 80] width 7 height 7
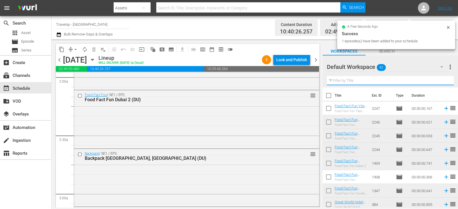
click at [441, 79] on input "text" at bounding box center [390, 80] width 127 height 9
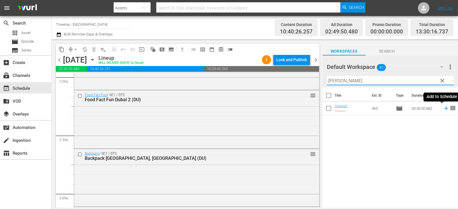
type input "nikara"
click at [445, 109] on icon at bounding box center [446, 108] width 6 height 6
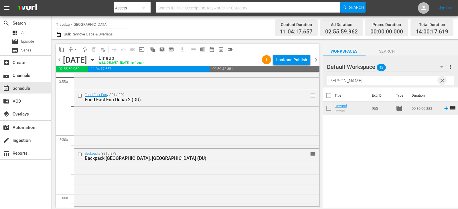
click at [441, 80] on span "clear" at bounding box center [442, 80] width 7 height 7
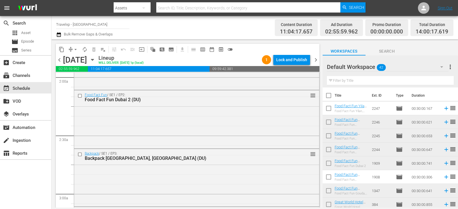
click at [441, 80] on input "text" at bounding box center [390, 80] width 127 height 9
click at [442, 80] on input "text" at bounding box center [390, 80] width 127 height 9
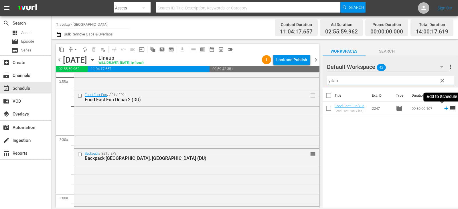
type input "yilan"
click at [445, 109] on icon at bounding box center [447, 109] width 4 height 4
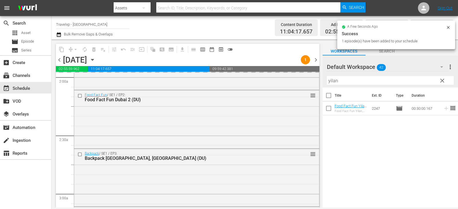
click at [442, 81] on span "clear" at bounding box center [442, 80] width 7 height 7
click at [442, 81] on input "yilan" at bounding box center [390, 80] width 127 height 9
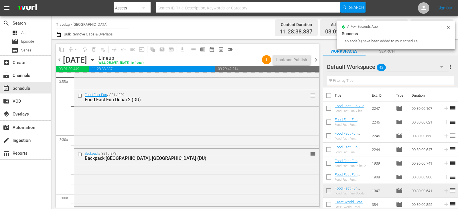
click at [442, 81] on input "text" at bounding box center [390, 80] width 127 height 9
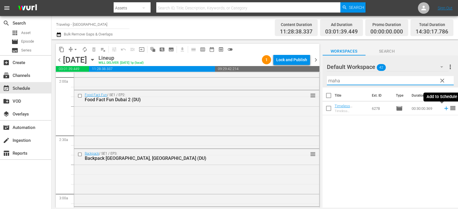
type input "maha"
click at [445, 109] on icon at bounding box center [447, 109] width 4 height 4
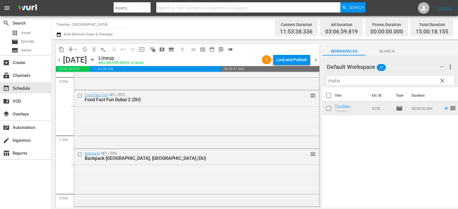
click at [439, 80] on span "clear" at bounding box center [442, 80] width 7 height 7
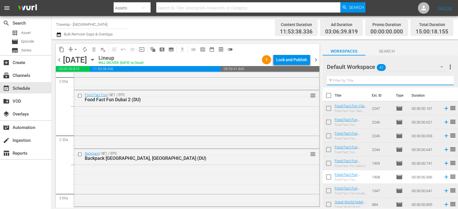
click at [439, 80] on input "text" at bounding box center [390, 80] width 127 height 9
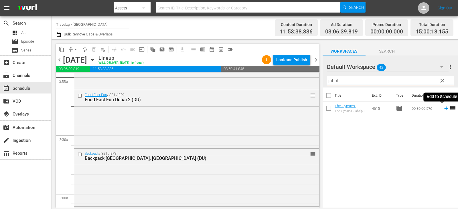
type input "jabal"
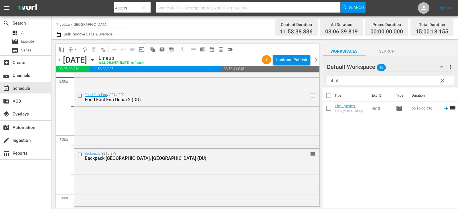
click at [450, 111] on span "reorder" at bounding box center [453, 108] width 7 height 7
click at [445, 109] on icon at bounding box center [447, 109] width 4 height 4
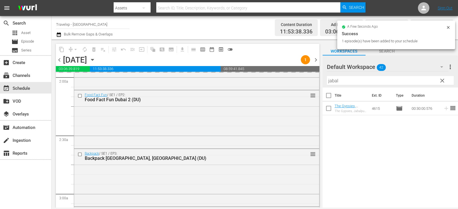
click at [440, 81] on span "clear" at bounding box center [442, 80] width 7 height 7
click at [440, 81] on input "jabal" at bounding box center [390, 80] width 127 height 9
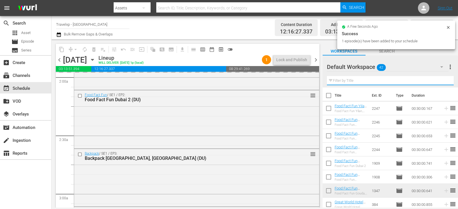
drag, startPoint x: 440, startPoint y: 81, endPoint x: 437, endPoint y: 77, distance: 4.5
click at [440, 81] on input "text" at bounding box center [390, 80] width 127 height 9
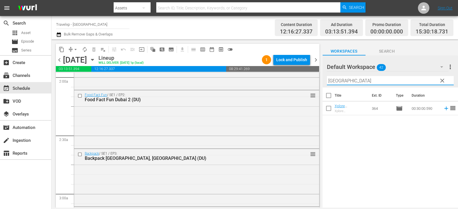
type input "manila"
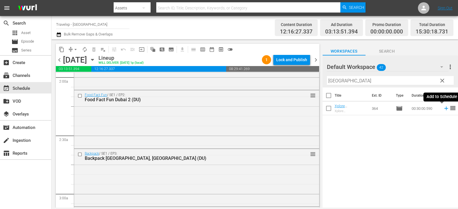
click at [443, 110] on icon at bounding box center [446, 108] width 6 height 6
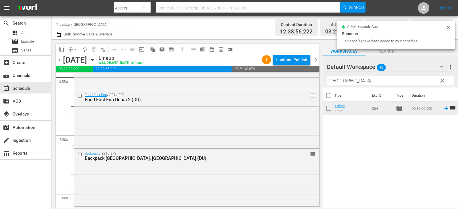
click at [443, 79] on span "clear" at bounding box center [442, 80] width 7 height 7
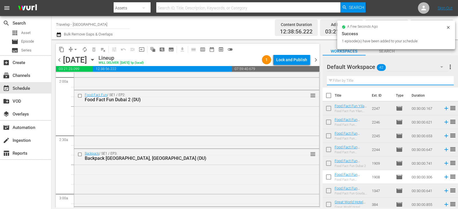
click at [443, 80] on input "text" at bounding box center [390, 80] width 127 height 9
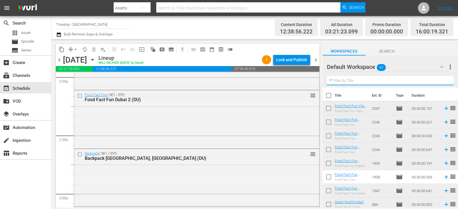
click at [443, 80] on input "text" at bounding box center [390, 80] width 127 height 9
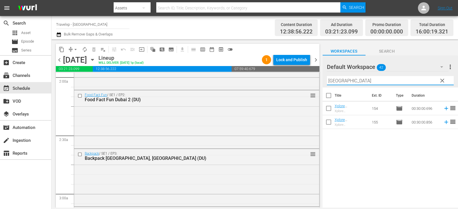
type input "vienna"
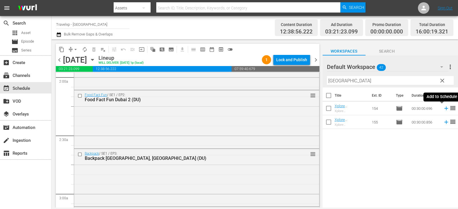
click at [445, 109] on icon at bounding box center [447, 109] width 4 height 4
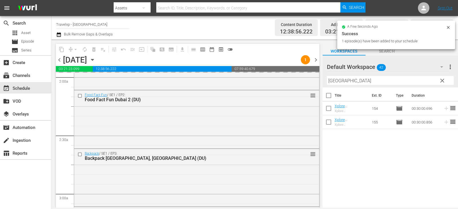
click at [443, 83] on span "clear" at bounding box center [442, 80] width 7 height 7
click at [443, 83] on input "vienna" at bounding box center [390, 80] width 127 height 9
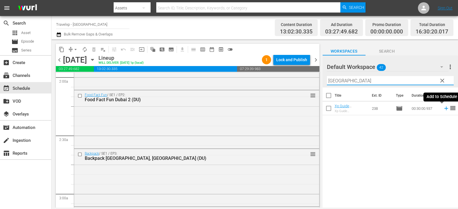
type input "seychelles"
click at [443, 108] on icon at bounding box center [446, 108] width 6 height 6
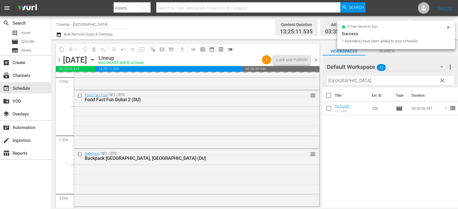
click at [442, 80] on span "clear" at bounding box center [442, 80] width 7 height 7
click at [442, 80] on input "seychelles" at bounding box center [390, 80] width 127 height 9
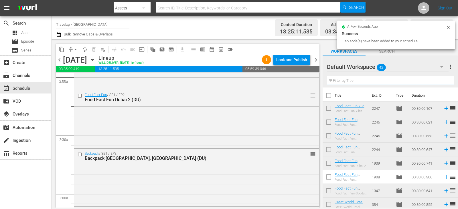
click at [442, 80] on input "text" at bounding box center [390, 80] width 127 height 9
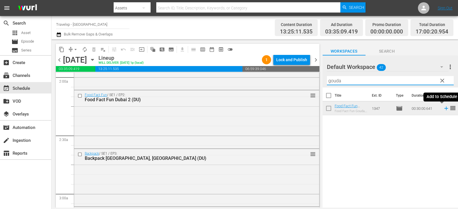
type input "gouda"
click at [444, 109] on icon at bounding box center [446, 108] width 6 height 6
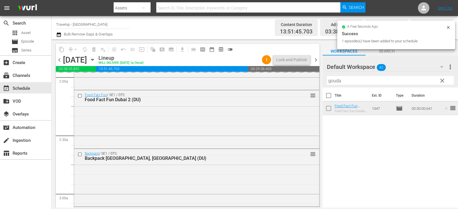
click at [441, 82] on span "clear" at bounding box center [442, 80] width 7 height 7
click at [441, 82] on input "gouda" at bounding box center [390, 80] width 127 height 9
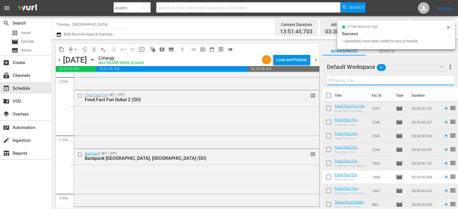
click at [441, 82] on input "text" at bounding box center [390, 80] width 127 height 9
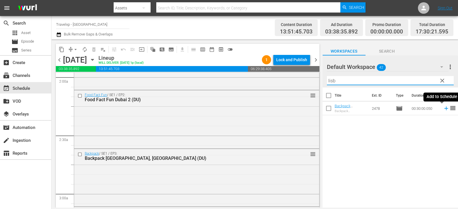
type input "lisb"
click at [443, 110] on icon at bounding box center [446, 108] width 6 height 6
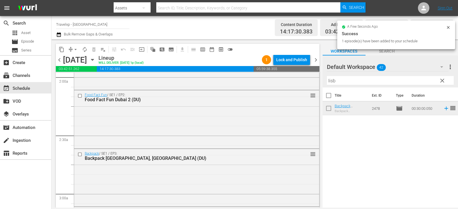
click at [444, 81] on span "clear" at bounding box center [442, 80] width 7 height 7
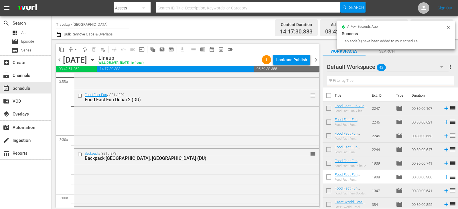
click at [444, 81] on input "text" at bounding box center [390, 80] width 127 height 9
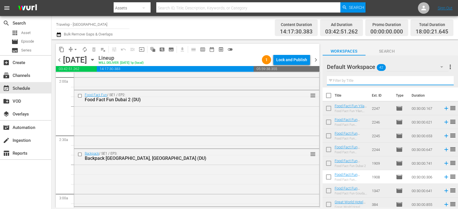
click at [444, 81] on input "text" at bounding box center [390, 80] width 127 height 9
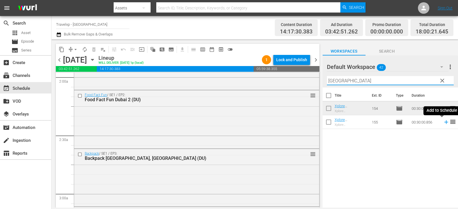
type input "vienna"
click at [444, 121] on icon at bounding box center [446, 122] width 6 height 6
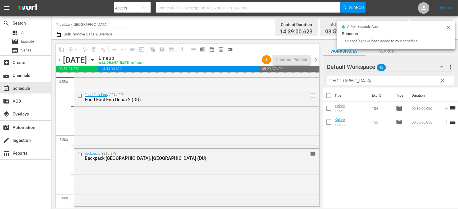
click at [441, 81] on span "clear" at bounding box center [442, 80] width 7 height 7
click at [441, 81] on input "vienna" at bounding box center [390, 80] width 127 height 9
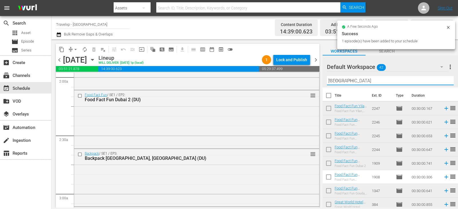
click at [441, 81] on input "vienna" at bounding box center [390, 80] width 127 height 9
click at [441, 81] on input "text" at bounding box center [390, 80] width 127 height 9
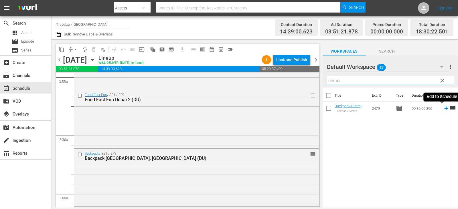
type input "sintra"
click at [445, 108] on icon at bounding box center [447, 109] width 4 height 4
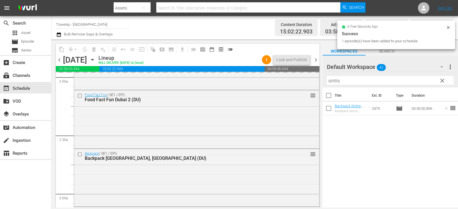
click at [446, 83] on span "clear" at bounding box center [442, 80] width 7 height 7
click at [446, 83] on input "sintra" at bounding box center [390, 80] width 127 height 9
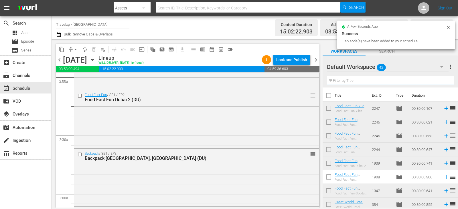
click at [446, 83] on input "text" at bounding box center [390, 80] width 127 height 9
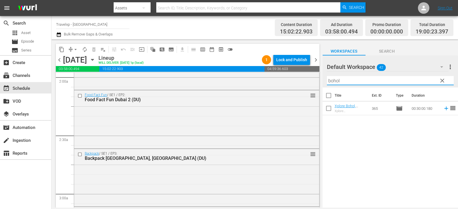
type input "bohol"
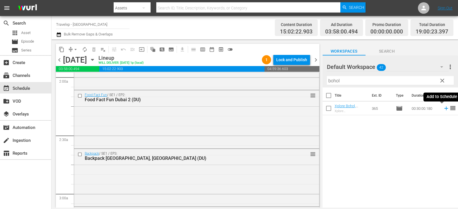
click at [443, 108] on icon at bounding box center [446, 108] width 6 height 6
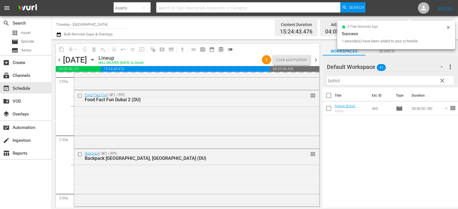
click at [444, 82] on span "clear" at bounding box center [442, 80] width 7 height 7
click at [444, 82] on input "bohol" at bounding box center [390, 80] width 127 height 9
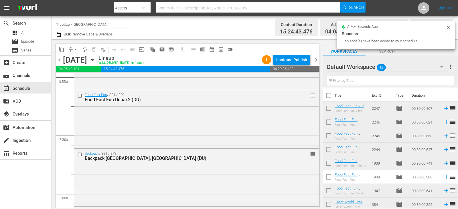
click at [444, 82] on input "text" at bounding box center [390, 80] width 127 height 9
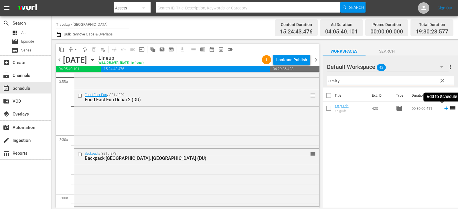
type input "cesky"
click at [445, 109] on icon at bounding box center [446, 108] width 6 height 6
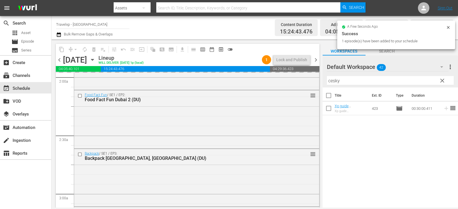
click at [438, 80] on button "clear" at bounding box center [442, 80] width 9 height 9
click at [438, 80] on input "cesky" at bounding box center [390, 80] width 127 height 9
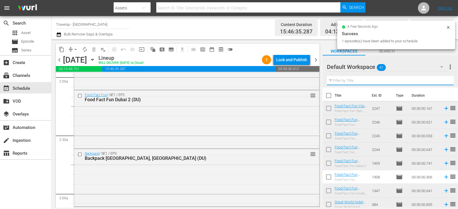
click at [438, 80] on input "text" at bounding box center [390, 80] width 127 height 9
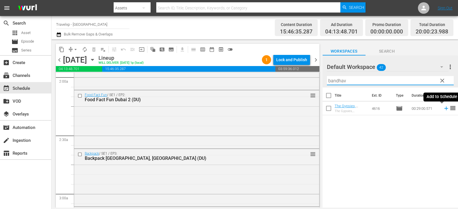
type input "bandhav"
click at [443, 108] on icon at bounding box center [446, 108] width 6 height 6
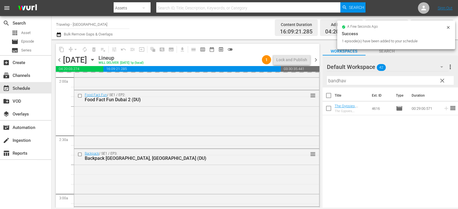
click at [442, 81] on span "clear" at bounding box center [442, 80] width 7 height 7
click at [442, 81] on input "bandhav" at bounding box center [390, 80] width 127 height 9
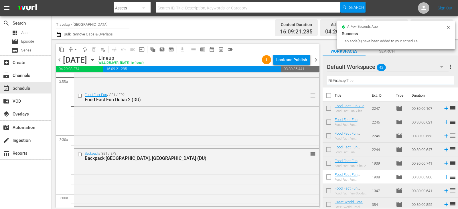
click at [442, 81] on input "bandhav" at bounding box center [390, 80] width 127 height 9
click at [442, 81] on input "text" at bounding box center [390, 80] width 127 height 9
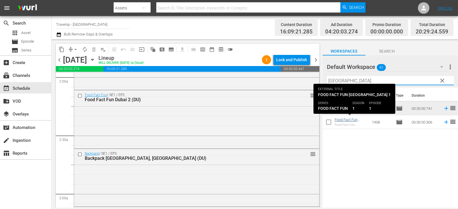
type input "dubai"
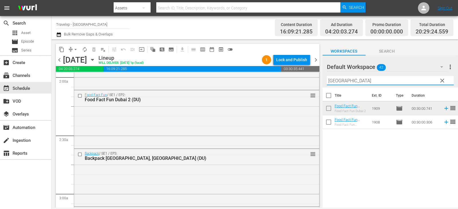
click at [443, 123] on icon at bounding box center [446, 122] width 6 height 6
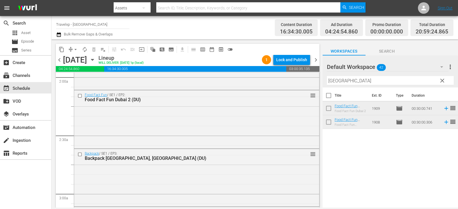
click at [443, 80] on span "clear" at bounding box center [442, 80] width 7 height 7
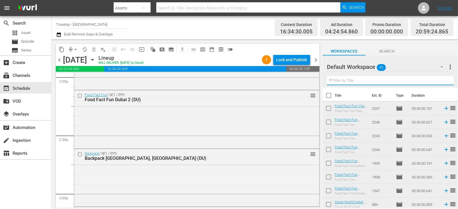
click at [443, 80] on input "text" at bounding box center [390, 80] width 127 height 9
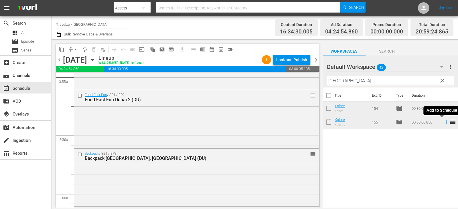
type input "vienna"
click at [445, 122] on icon at bounding box center [446, 122] width 6 height 6
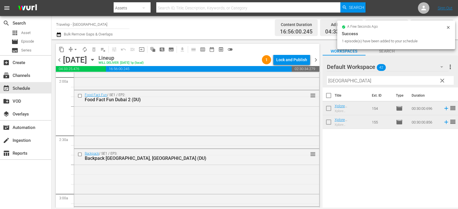
click at [441, 81] on span "clear" at bounding box center [442, 80] width 7 height 7
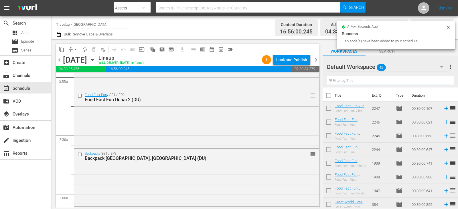
click at [441, 81] on input "text" at bounding box center [390, 80] width 127 height 9
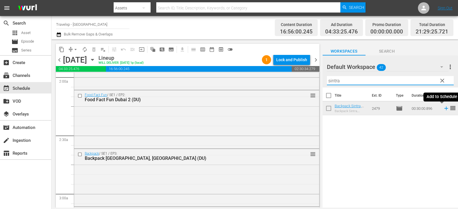
type input "sintra"
click at [443, 108] on icon at bounding box center [446, 108] width 6 height 6
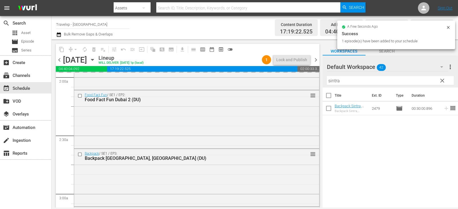
click at [440, 82] on span "clear" at bounding box center [442, 80] width 7 height 7
click at [440, 82] on input "sintra" at bounding box center [390, 80] width 127 height 9
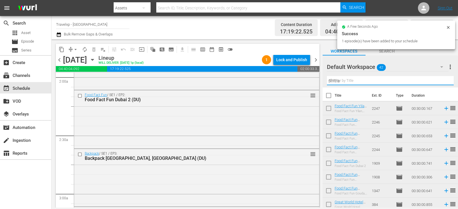
click at [440, 82] on input "sintra" at bounding box center [390, 80] width 127 height 9
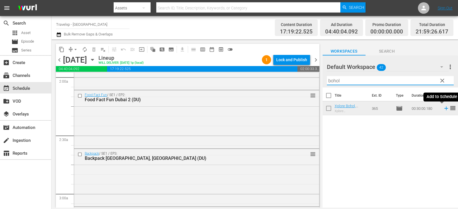
type input "bohol"
click at [443, 109] on icon at bounding box center [446, 108] width 6 height 6
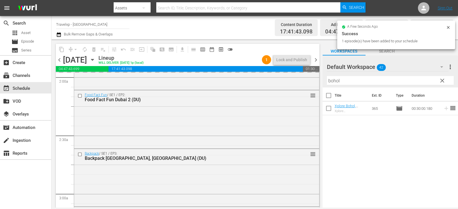
click at [443, 80] on span "clear" at bounding box center [442, 80] width 7 height 7
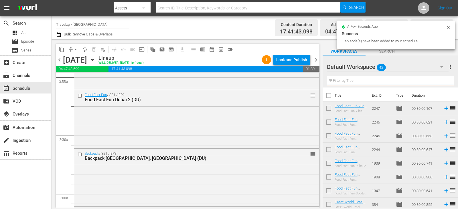
click at [443, 80] on input "text" at bounding box center [390, 80] width 127 height 9
type input "v"
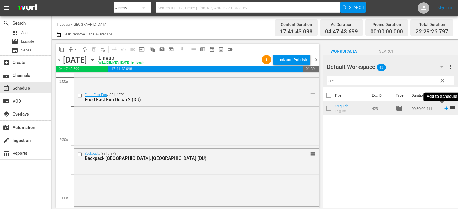
type input "ces"
click at [443, 109] on icon at bounding box center [446, 108] width 6 height 6
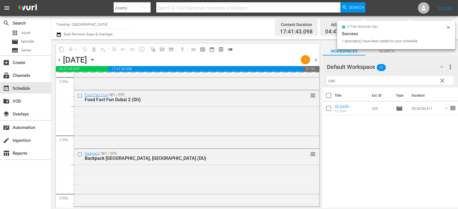
click at [445, 78] on span "clear" at bounding box center [442, 80] width 7 height 7
click at [445, 78] on input "ces" at bounding box center [390, 80] width 127 height 9
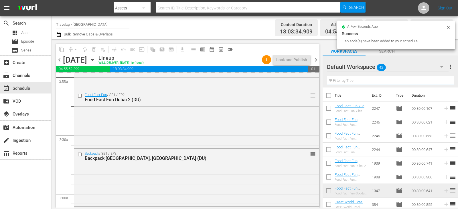
click at [445, 79] on input "text" at bounding box center [390, 80] width 127 height 9
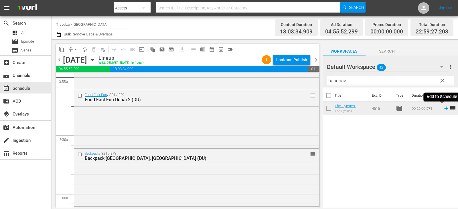
type input "bandhav"
click at [443, 109] on icon at bounding box center [446, 108] width 6 height 6
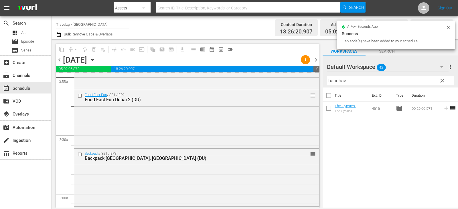
click at [443, 81] on span "clear" at bounding box center [442, 80] width 7 height 7
click at [443, 81] on input "bandhav" at bounding box center [390, 80] width 127 height 9
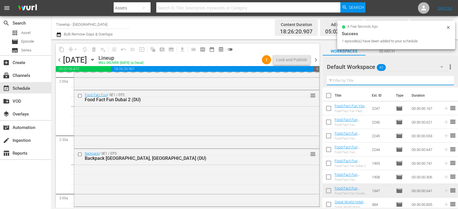
click at [443, 81] on input "text" at bounding box center [390, 80] width 127 height 9
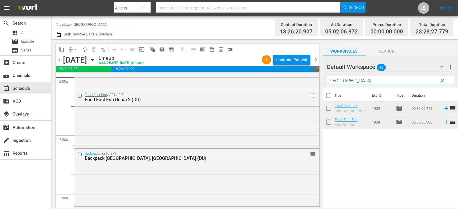
type input "dubai"
click at [443, 124] on icon at bounding box center [446, 122] width 6 height 6
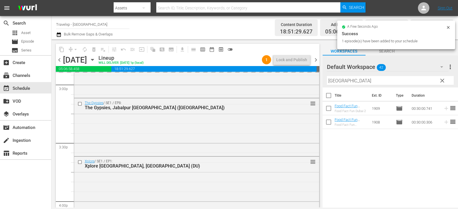
scroll to position [2670, 0]
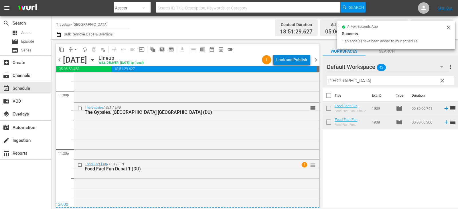
click at [296, 59] on div "Lock and Publish" at bounding box center [291, 60] width 31 height 10
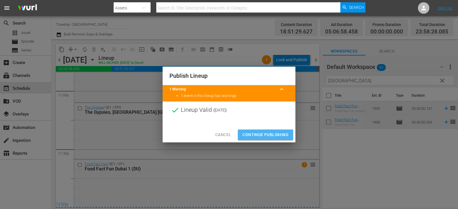
click at [265, 135] on span "Continue Publishing" at bounding box center [266, 134] width 46 height 7
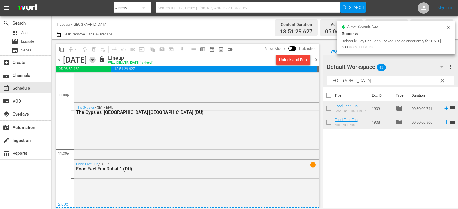
click at [96, 61] on icon "button" at bounding box center [92, 60] width 6 height 6
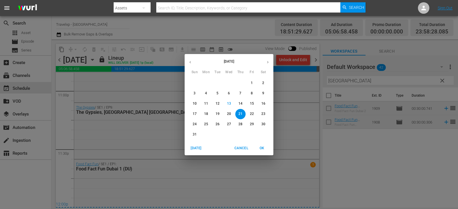
click at [244, 103] on span "14" at bounding box center [240, 103] width 10 height 5
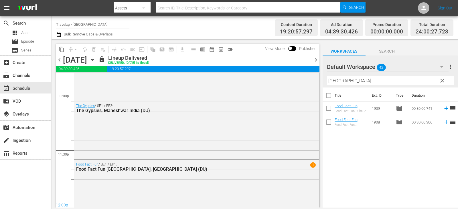
scroll to position [2670, 0]
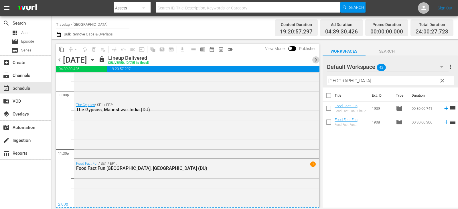
click at [316, 58] on span "chevron_right" at bounding box center [316, 59] width 7 height 7
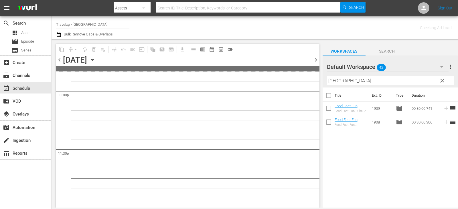
scroll to position [2669, 0]
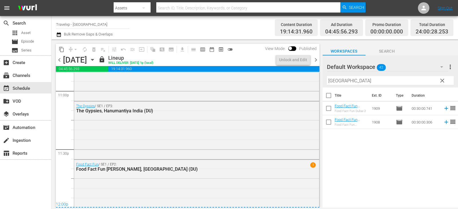
click at [316, 58] on span "chevron_right" at bounding box center [316, 59] width 7 height 7
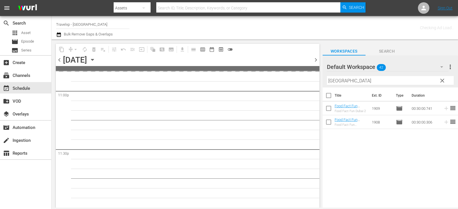
scroll to position [2669, 0]
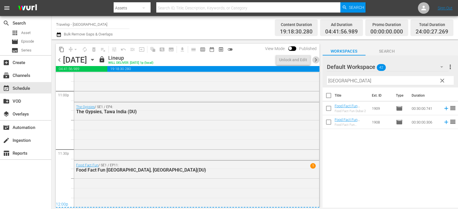
click at [316, 58] on span "chevron_right" at bounding box center [316, 59] width 7 height 7
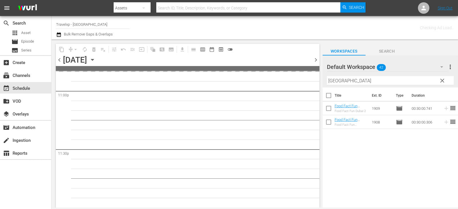
scroll to position [2669, 0]
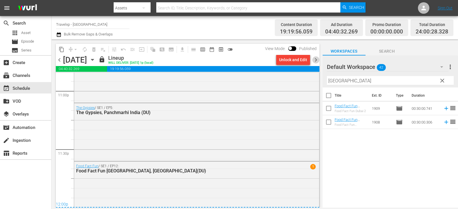
click at [316, 58] on span "chevron_right" at bounding box center [316, 59] width 7 height 7
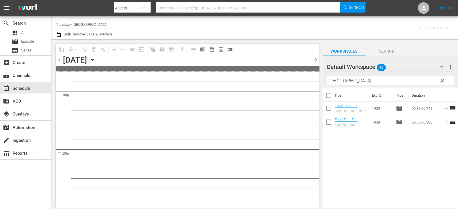
scroll to position [2669, 0]
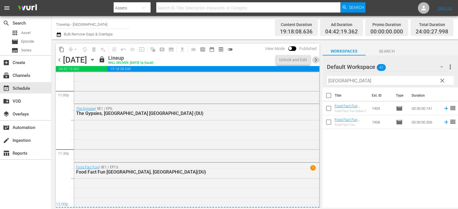
click at [316, 58] on span "chevron_right" at bounding box center [316, 59] width 7 height 7
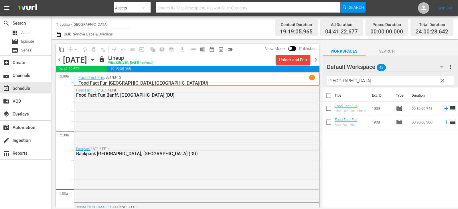
click at [316, 58] on span "chevron_right" at bounding box center [316, 59] width 7 height 7
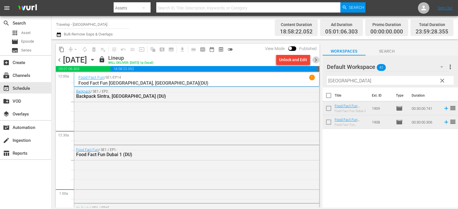
click at [315, 60] on span "chevron_right" at bounding box center [316, 59] width 7 height 7
